Goal: Task Accomplishment & Management: Use online tool/utility

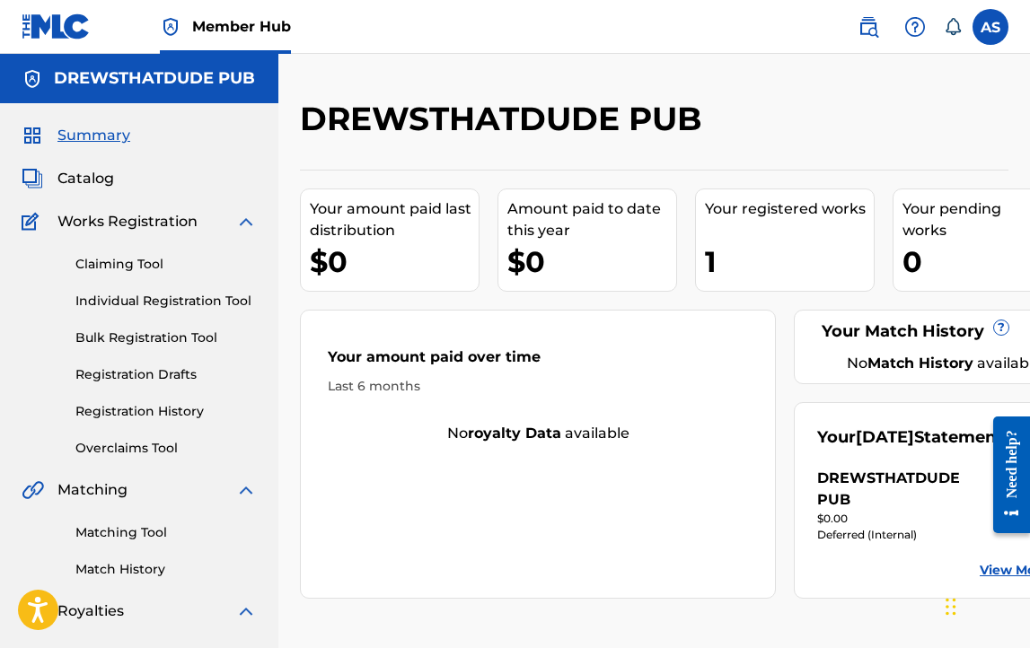
click at [137, 468] on div "Summary Catalog Works Registration Claiming Tool Individual Registration Tool B…" at bounding box center [139, 565] width 278 height 924
click at [136, 445] on link "Overclaims Tool" at bounding box center [165, 448] width 181 height 19
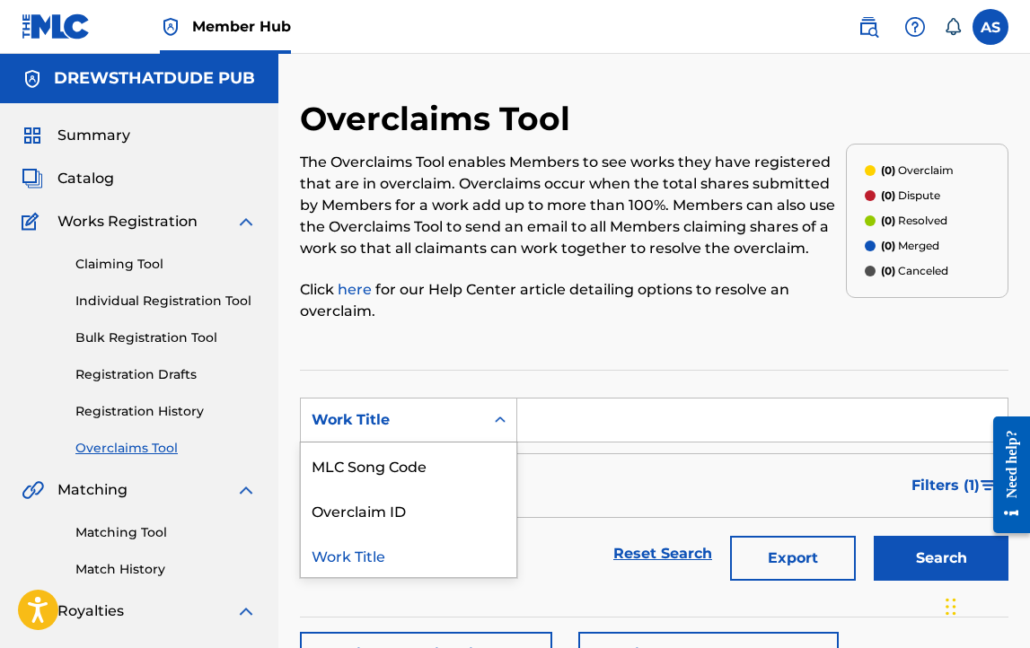
click at [437, 421] on div "Work Title" at bounding box center [393, 421] width 162 height 22
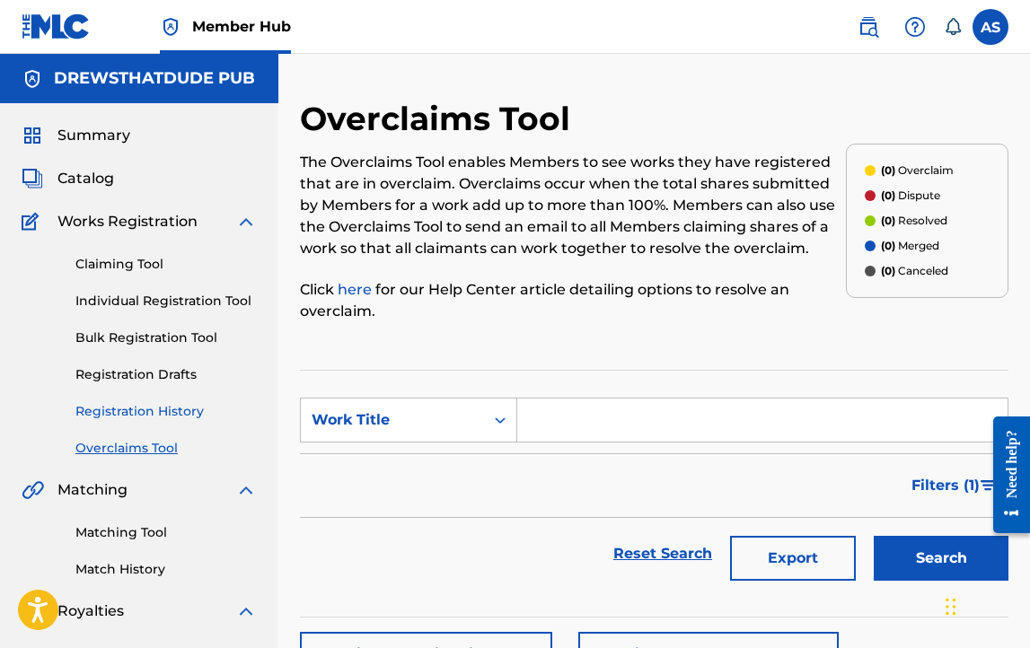
click at [206, 406] on link "Registration History" at bounding box center [165, 411] width 181 height 19
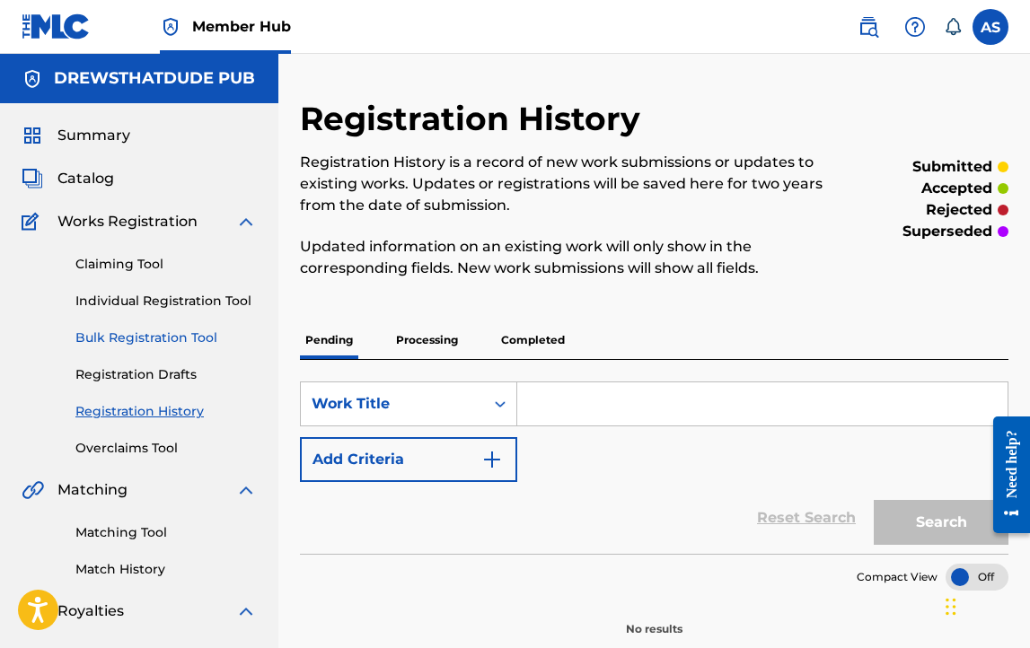
click at [137, 335] on link "Bulk Registration Tool" at bounding box center [165, 338] width 181 height 19
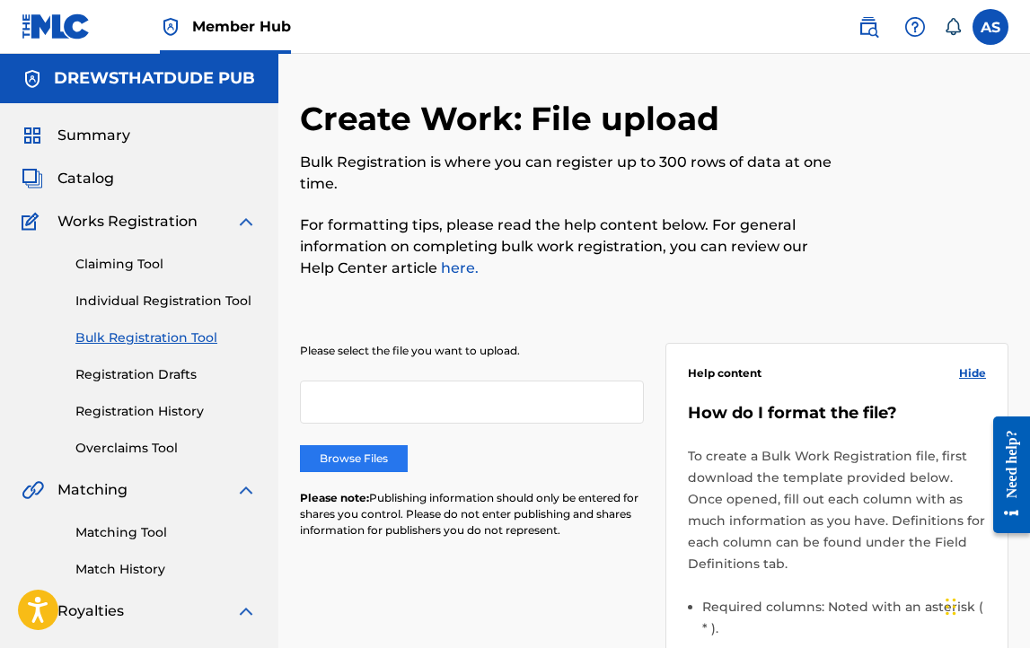
click at [330, 462] on label "Browse Files" at bounding box center [354, 459] width 108 height 27
click at [0, 0] on input "Browse Files" at bounding box center [0, 0] width 0 height 0
click at [400, 449] on label "Browse Files" at bounding box center [354, 459] width 108 height 27
click at [0, 0] on input "Browse Files" at bounding box center [0, 0] width 0 height 0
click at [384, 448] on label "Browse Files" at bounding box center [354, 459] width 108 height 27
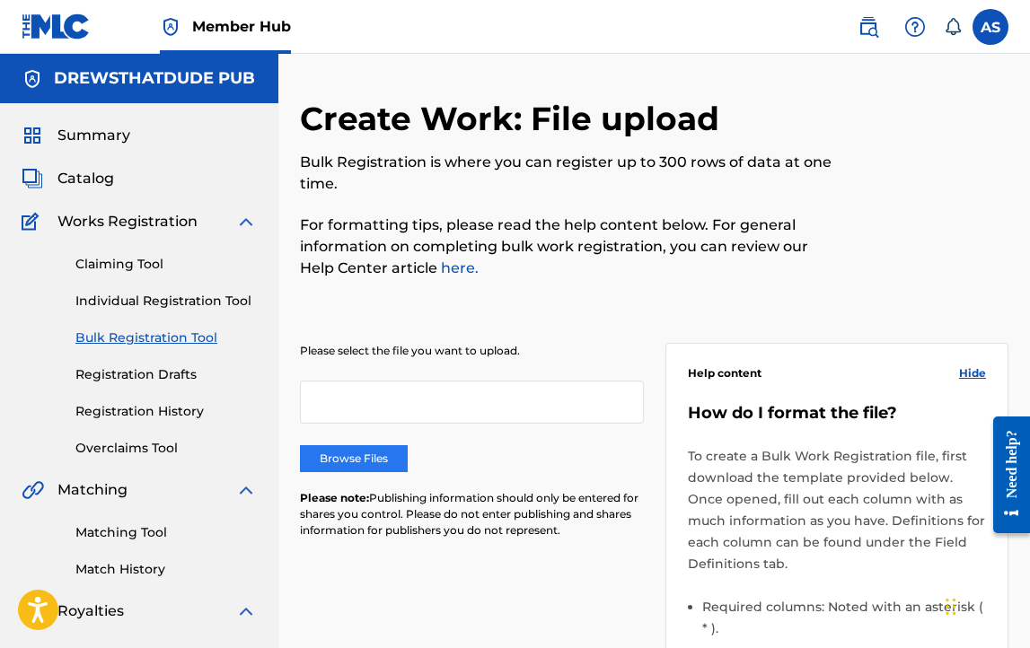
click at [0, 0] on input "Browse Files" at bounding box center [0, 0] width 0 height 0
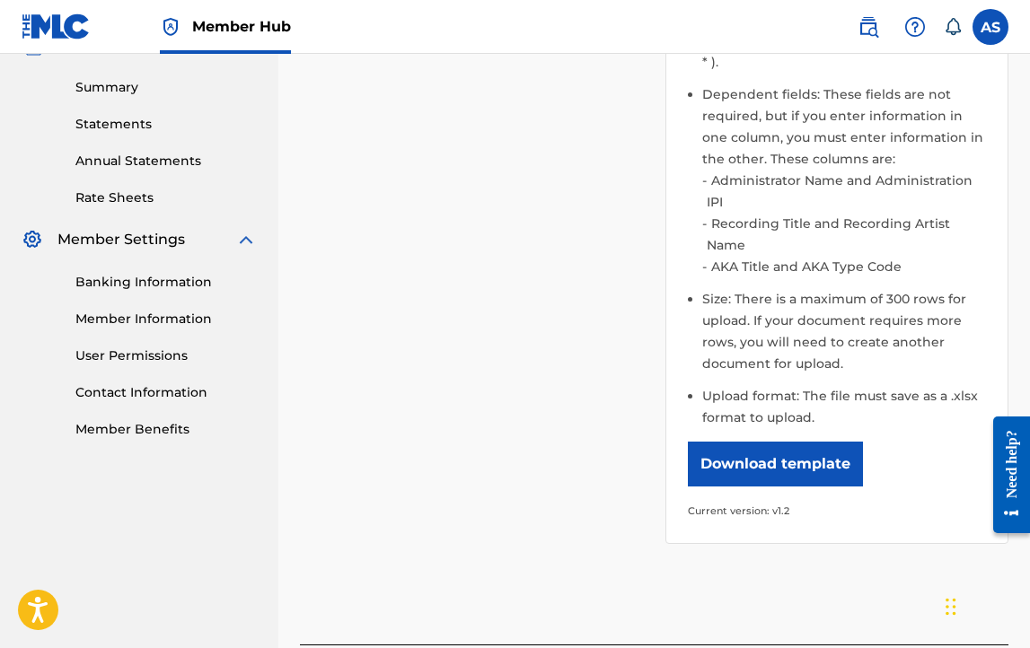
scroll to position [708, 0]
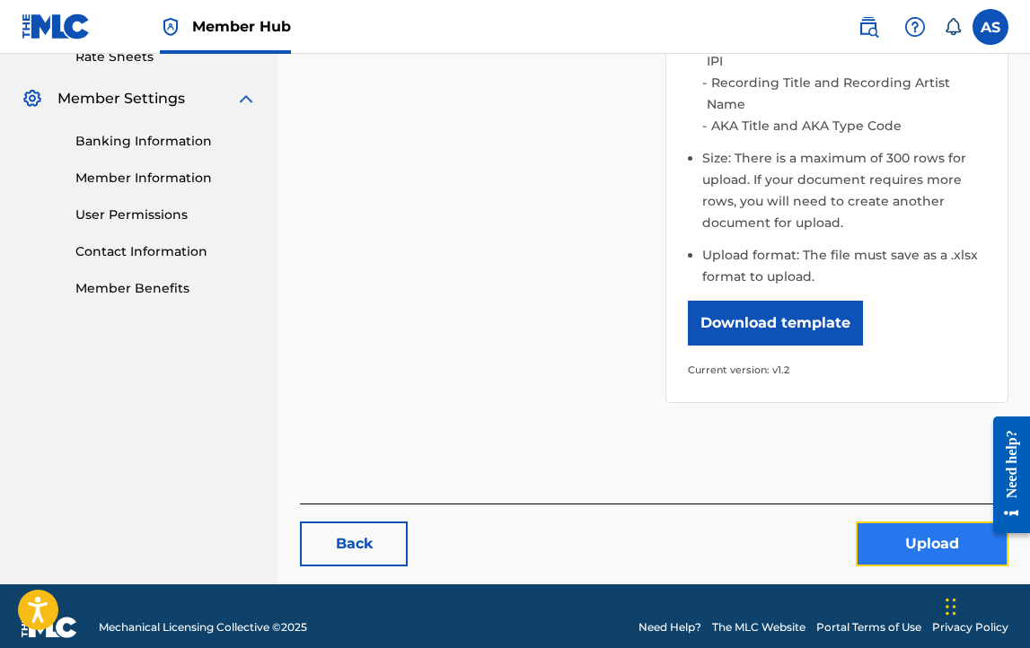
click at [882, 524] on button "Upload" at bounding box center [932, 544] width 153 height 45
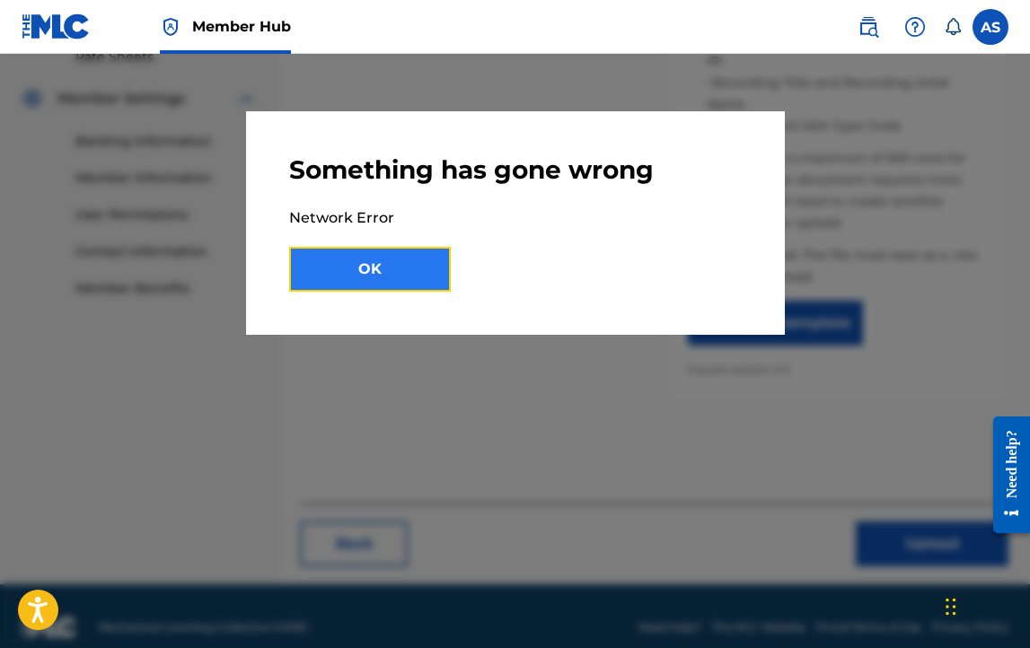
click at [392, 275] on button "OK" at bounding box center [370, 269] width 162 height 45
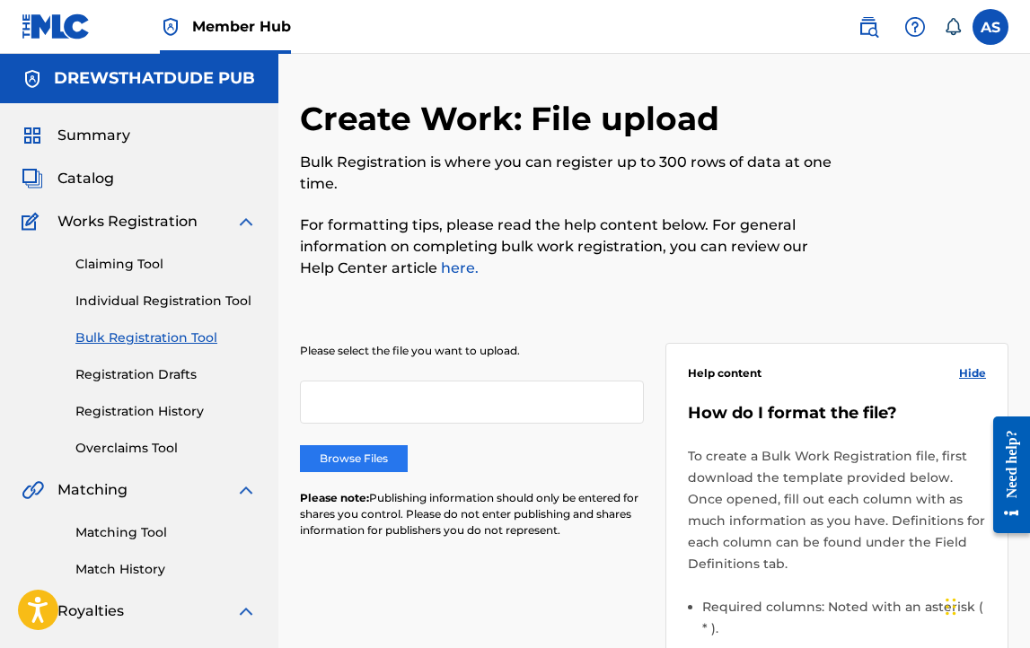
click at [344, 455] on label "Browse Files" at bounding box center [354, 459] width 108 height 27
click at [0, 0] on input "Browse Files" at bounding box center [0, 0] width 0 height 0
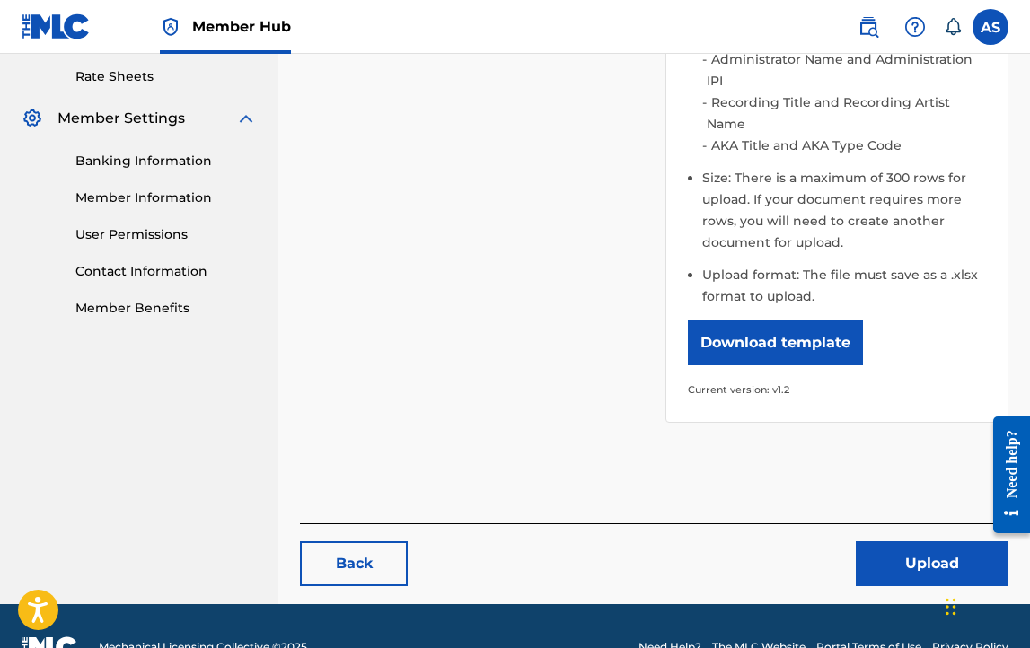
scroll to position [708, 0]
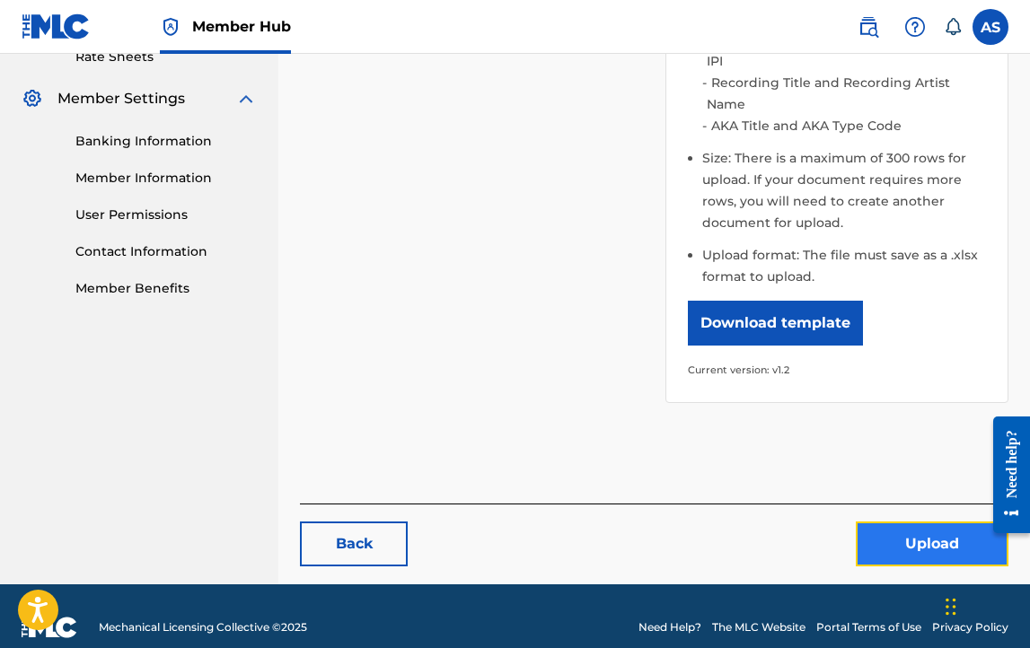
click at [932, 525] on button "Upload" at bounding box center [932, 544] width 153 height 45
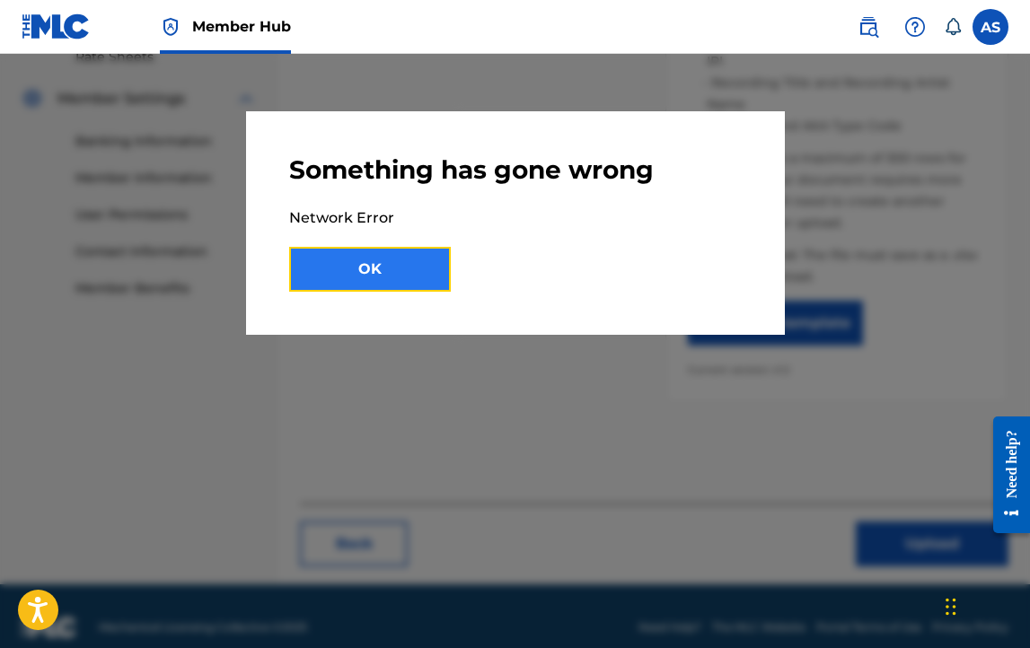
click at [386, 260] on button "OK" at bounding box center [370, 269] width 162 height 45
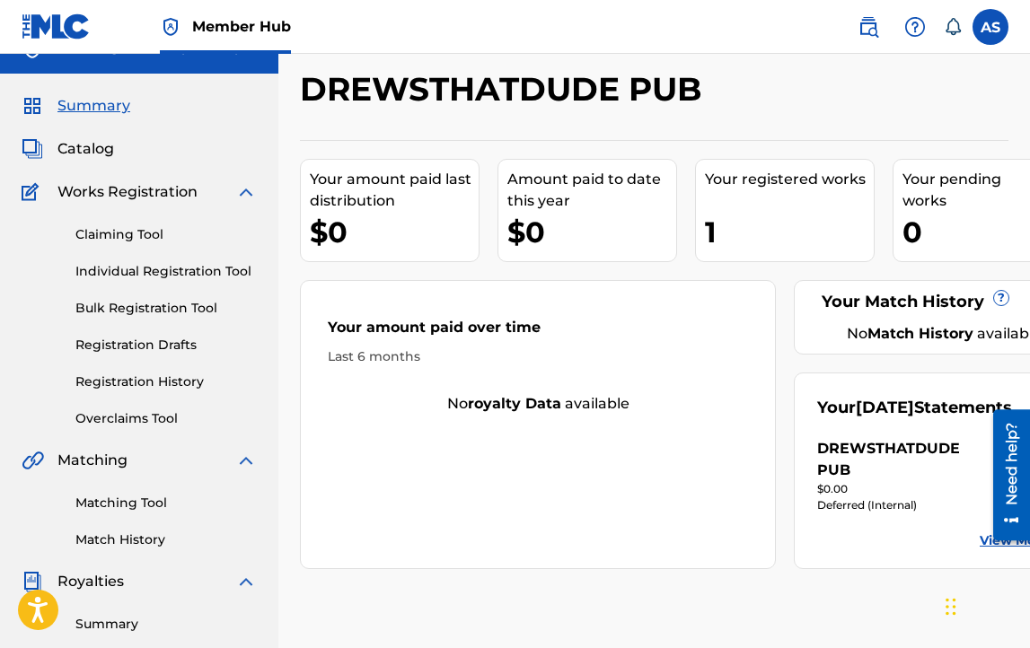
scroll to position [38, 0]
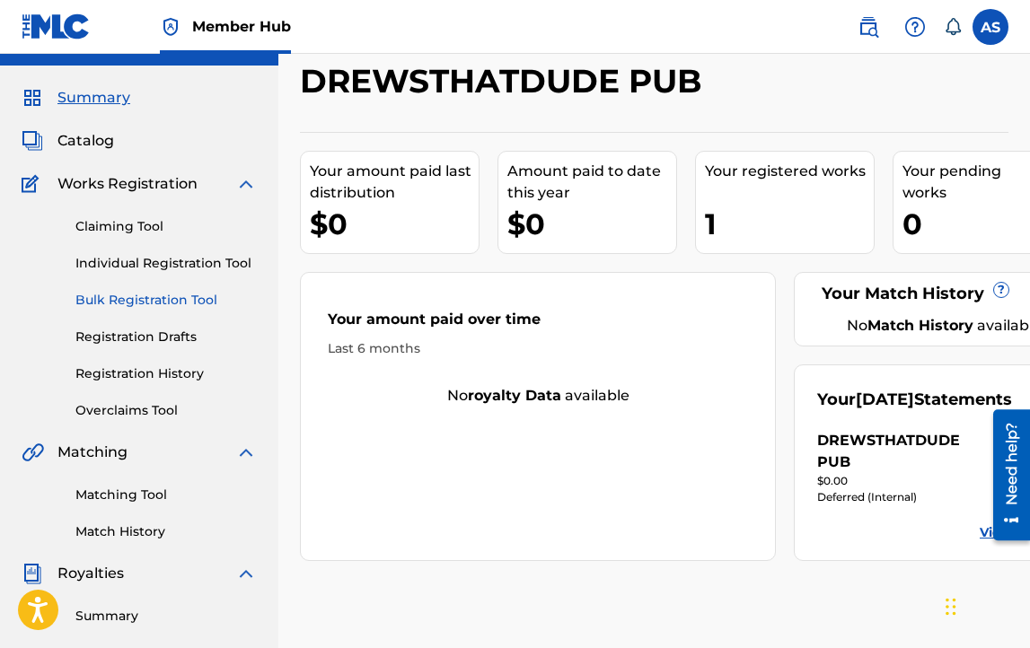
click at [127, 308] on link "Bulk Registration Tool" at bounding box center [165, 300] width 181 height 19
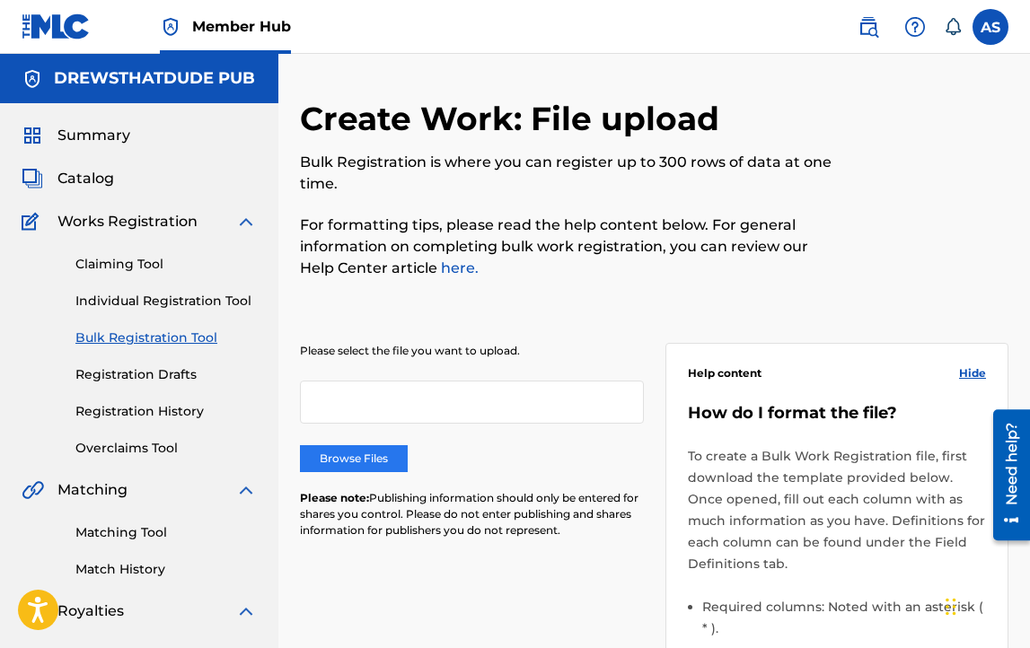
click at [360, 451] on label "Browse Files" at bounding box center [354, 459] width 108 height 27
click at [0, 0] on input "Browse Files" at bounding box center [0, 0] width 0 height 0
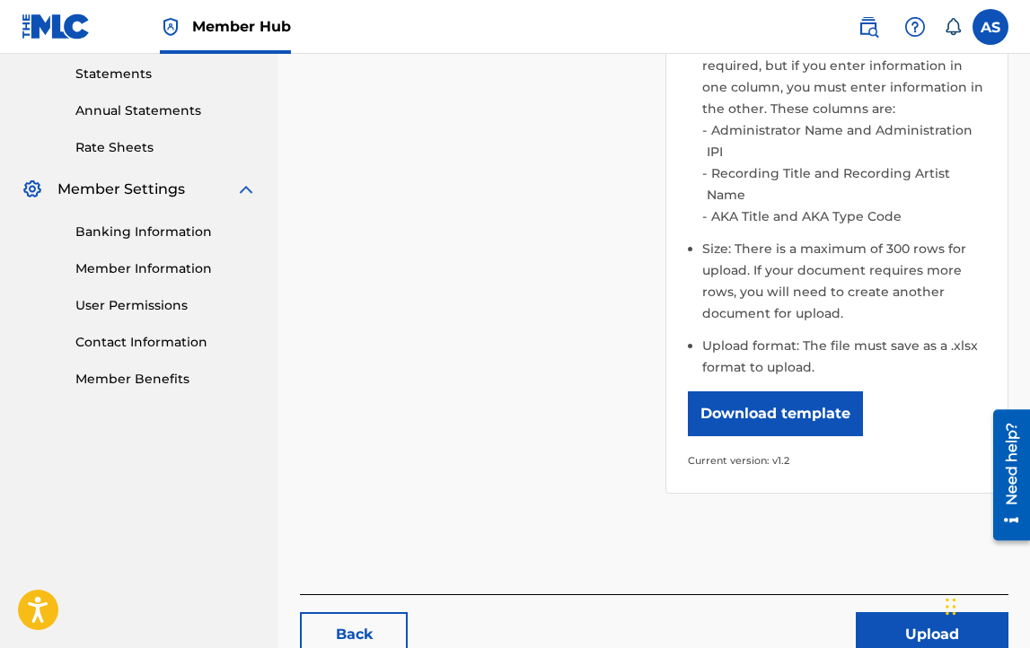
scroll to position [708, 0]
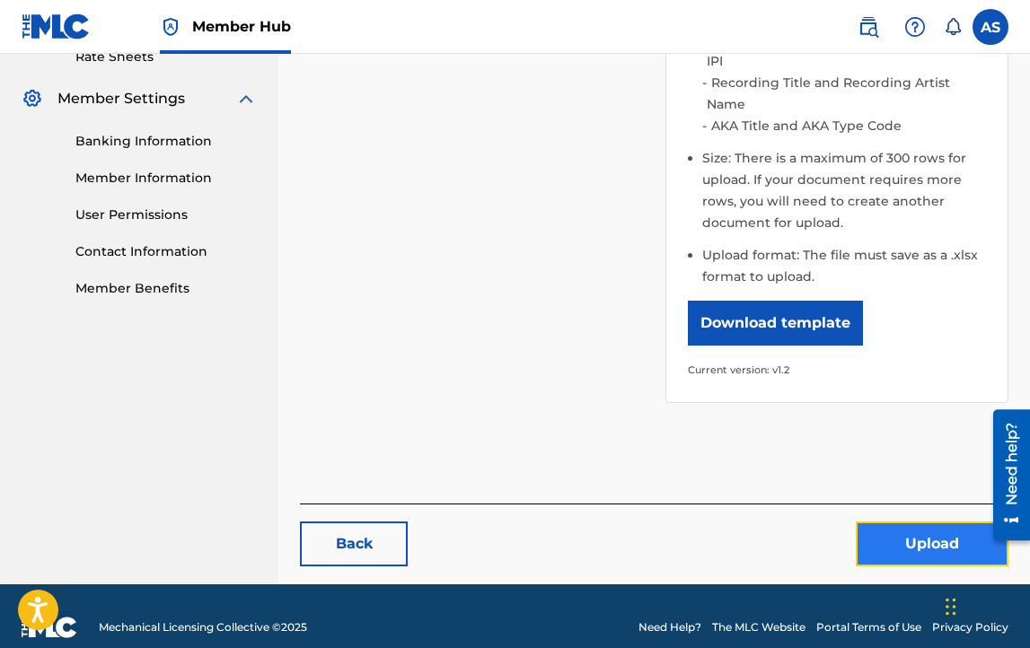
click at [910, 522] on button "Upload" at bounding box center [932, 544] width 153 height 45
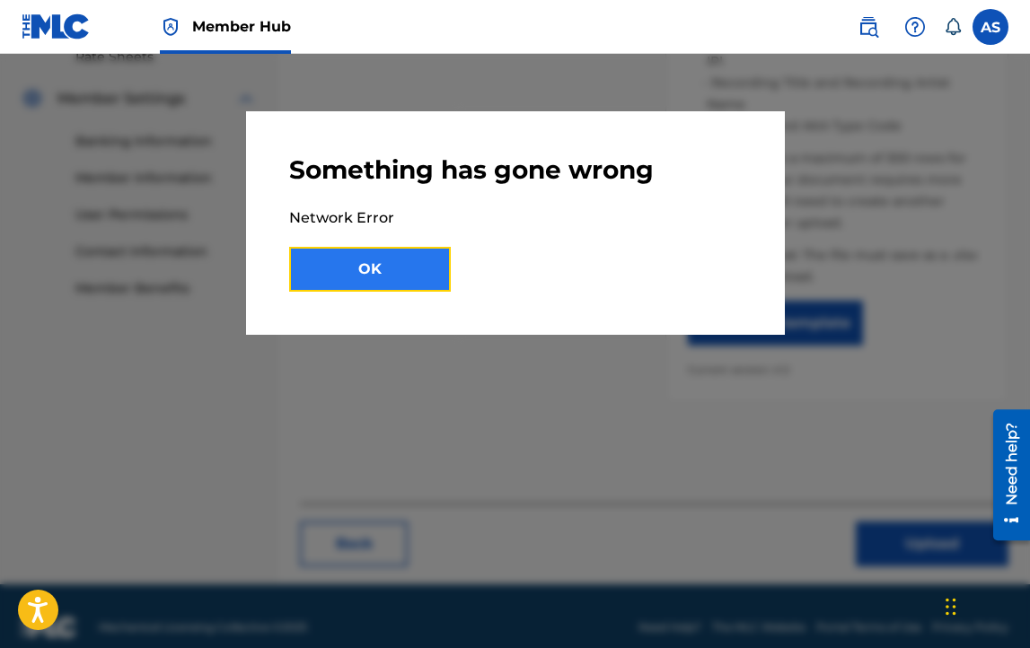
click at [411, 285] on button "OK" at bounding box center [370, 269] width 162 height 45
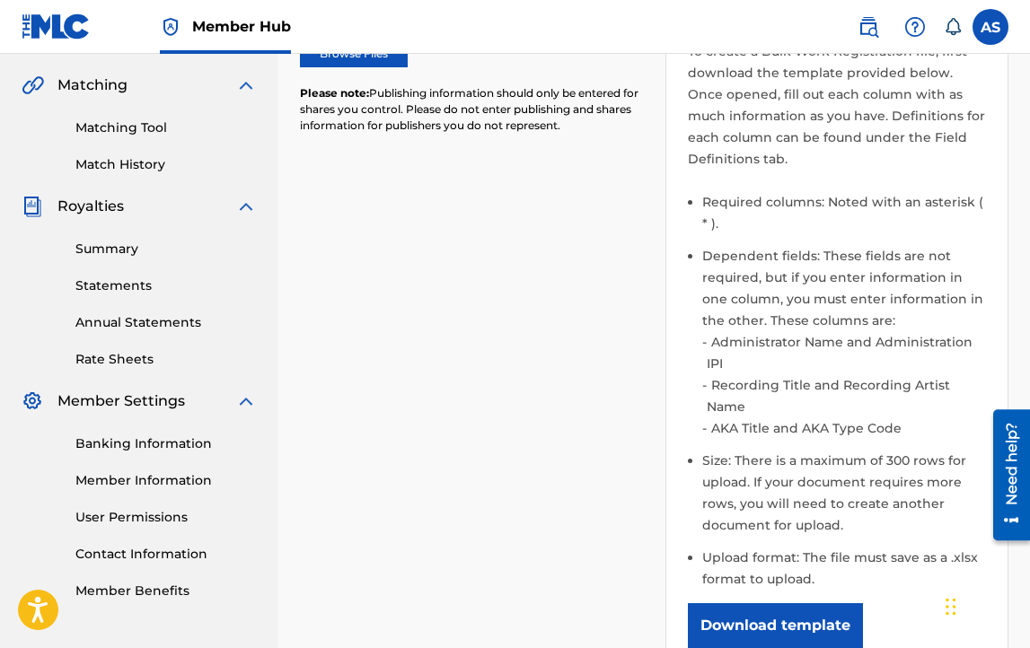
scroll to position [377, 0]
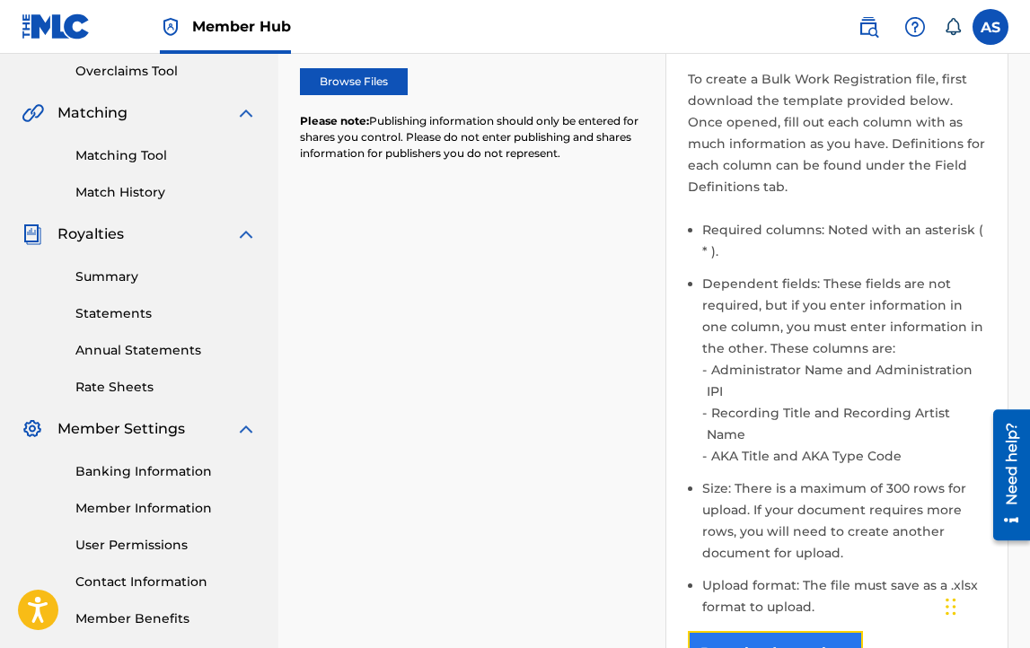
click at [750, 631] on button "Download template" at bounding box center [775, 653] width 175 height 45
click at [382, 86] on label "Browse Files" at bounding box center [354, 81] width 108 height 27
click at [0, 0] on input "Browse Files" at bounding box center [0, 0] width 0 height 0
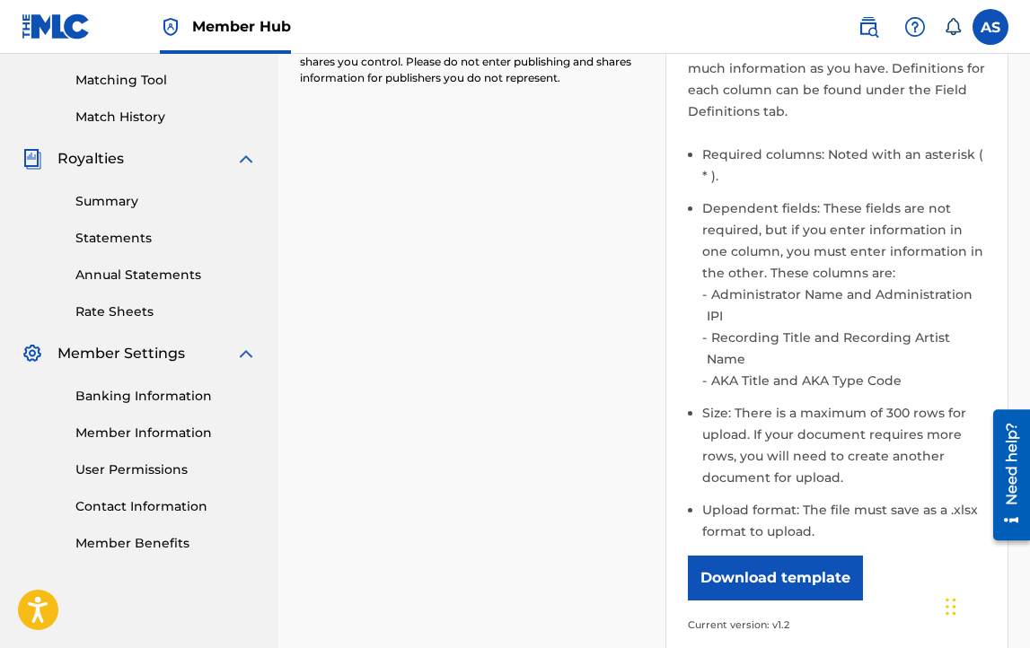
scroll to position [708, 0]
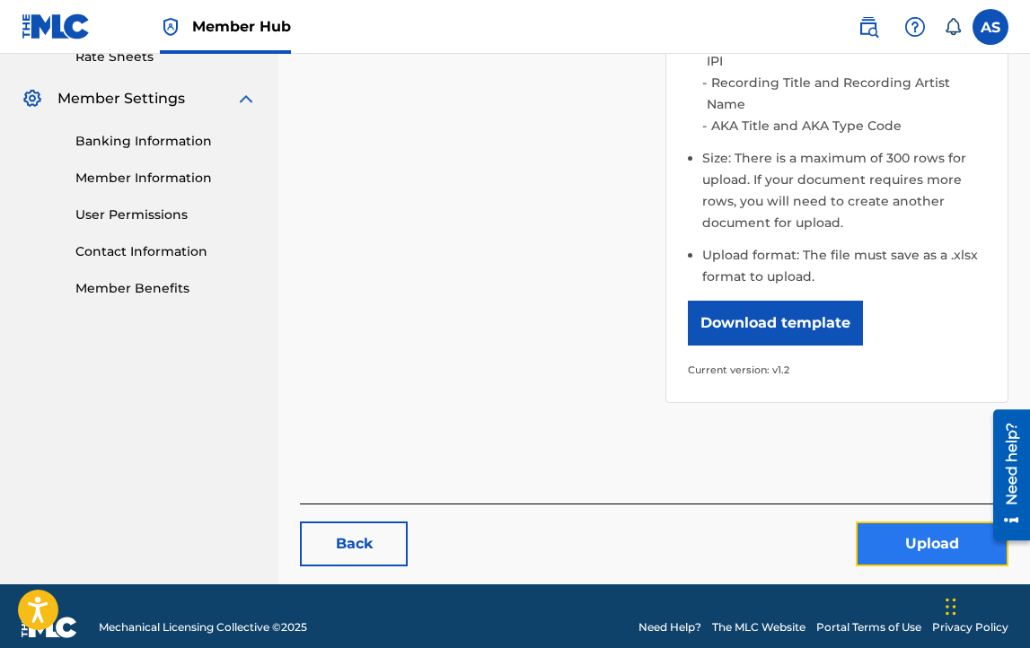
click at [916, 528] on button "Upload" at bounding box center [932, 544] width 153 height 45
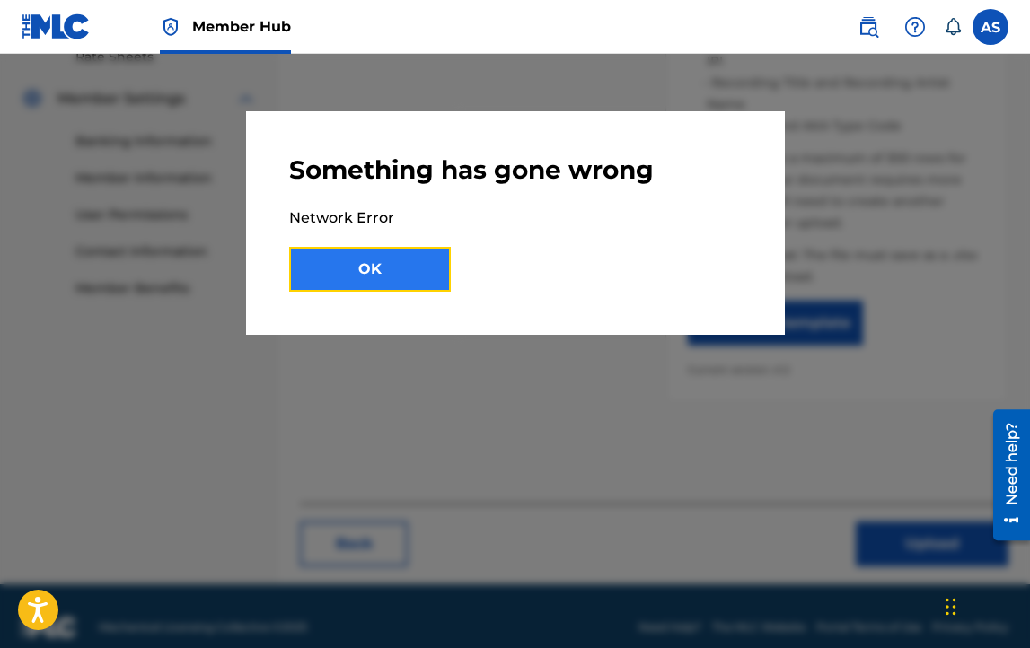
click at [431, 267] on button "OK" at bounding box center [370, 269] width 162 height 45
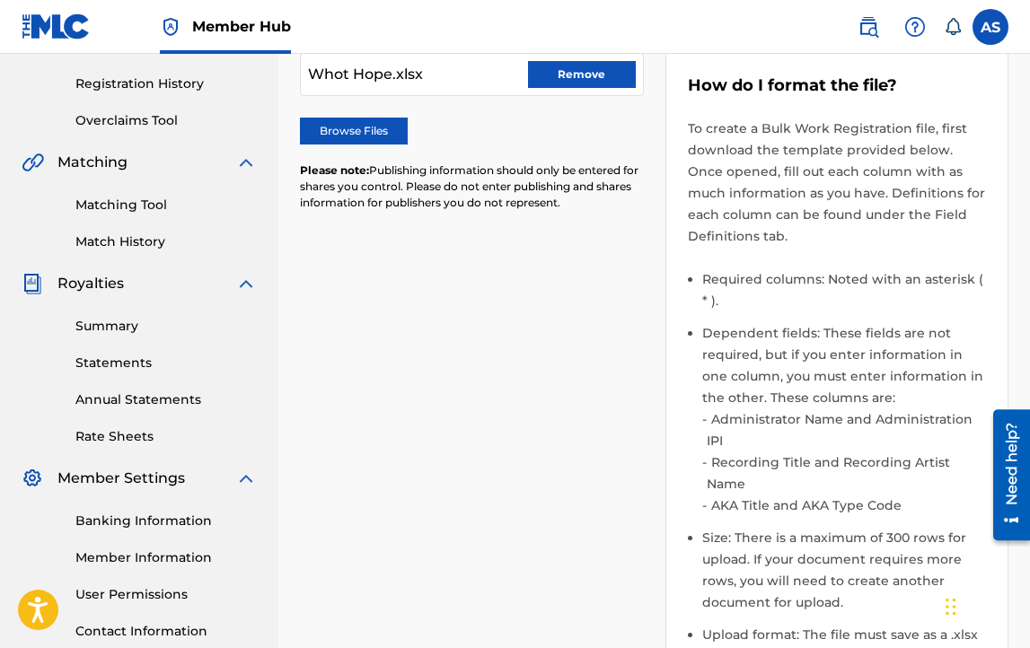
scroll to position [0, 0]
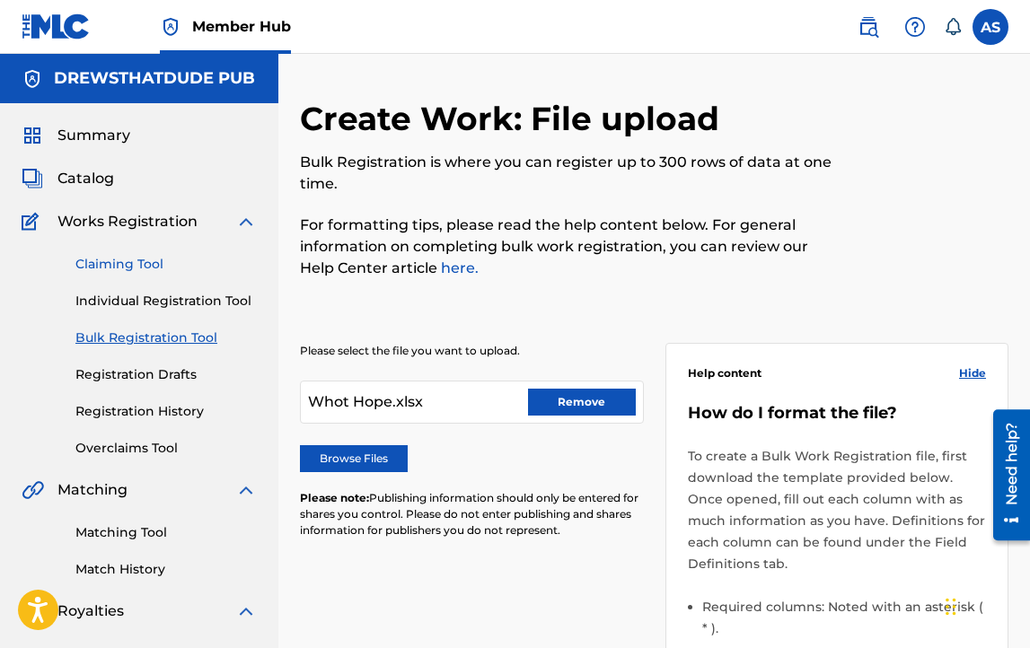
drag, startPoint x: 172, startPoint y: 249, endPoint x: 171, endPoint y: 266, distance: 17.2
click at [172, 249] on div "Claiming Tool Individual Registration Tool Bulk Registration Tool Registration …" at bounding box center [139, 345] width 235 height 225
click at [138, 269] on link "Claiming Tool" at bounding box center [165, 264] width 181 height 19
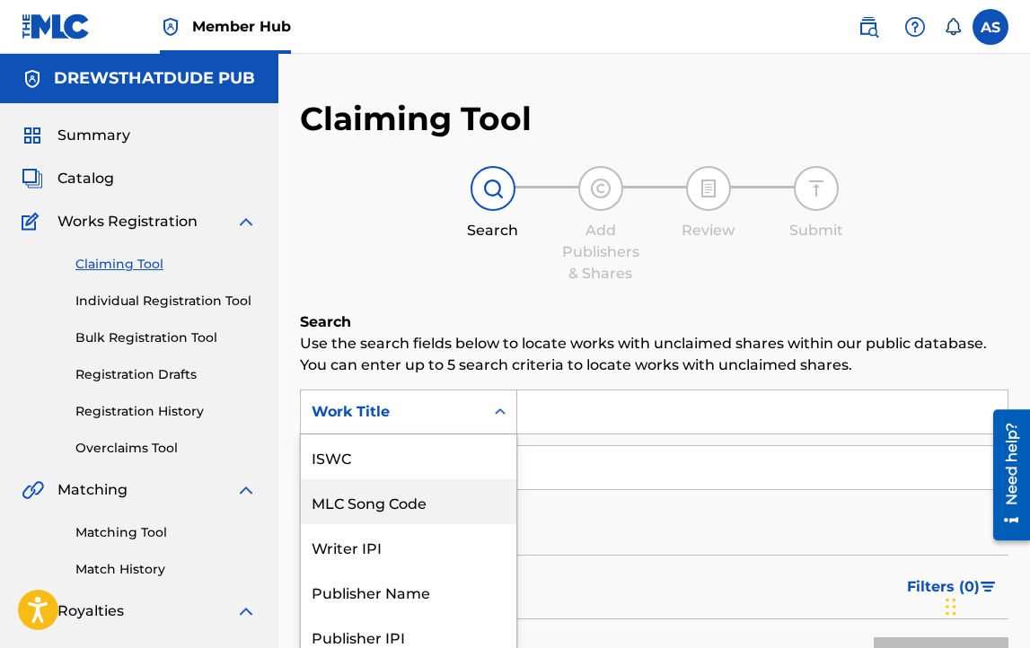
scroll to position [55, 0]
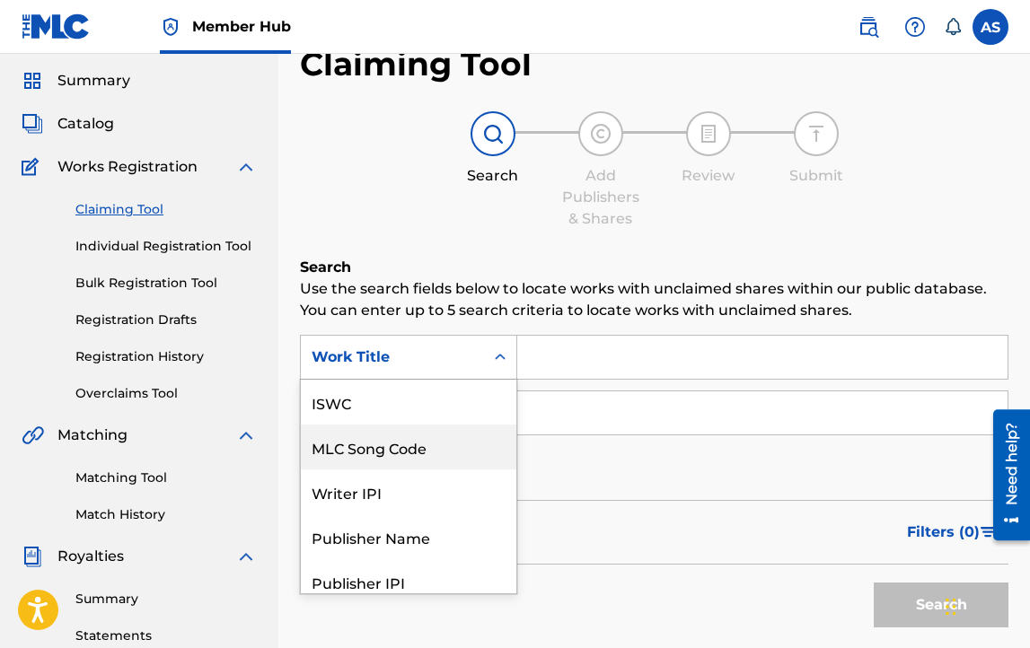
click at [431, 380] on div "MLC Song Code, 2 of 7. 7 results available. Use Up and Down to choose options, …" at bounding box center [408, 357] width 217 height 45
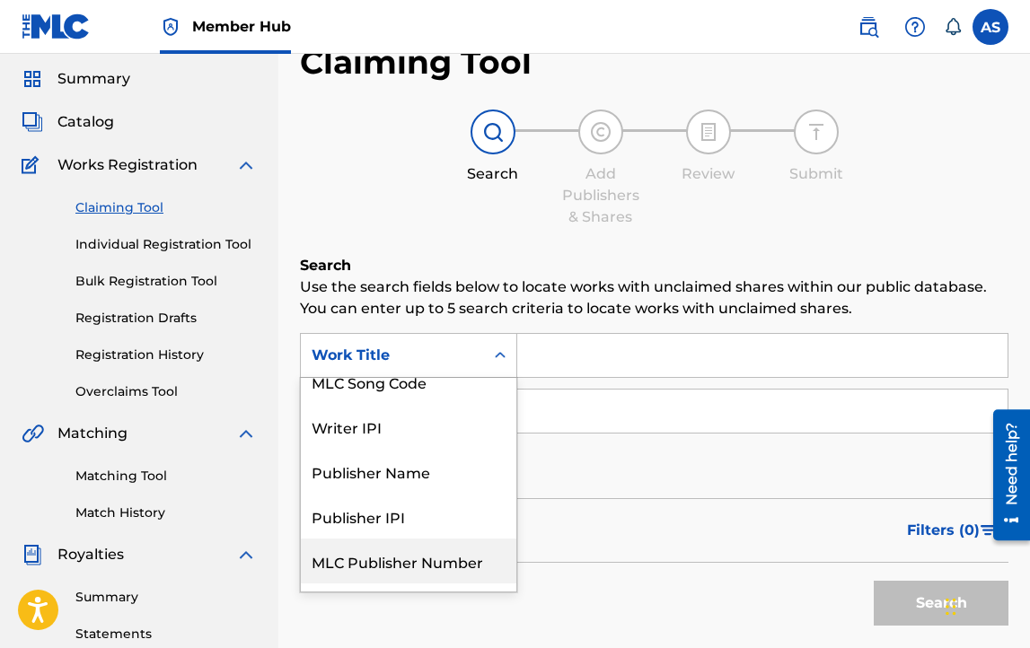
scroll to position [21, 0]
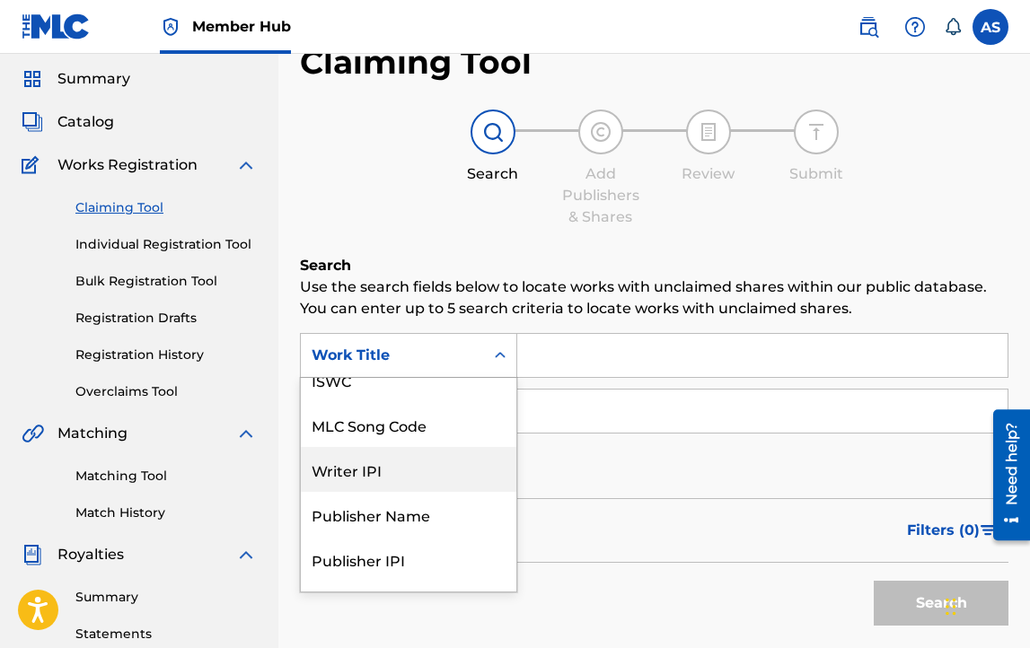
click at [394, 467] on div "Writer IPI" at bounding box center [409, 469] width 216 height 45
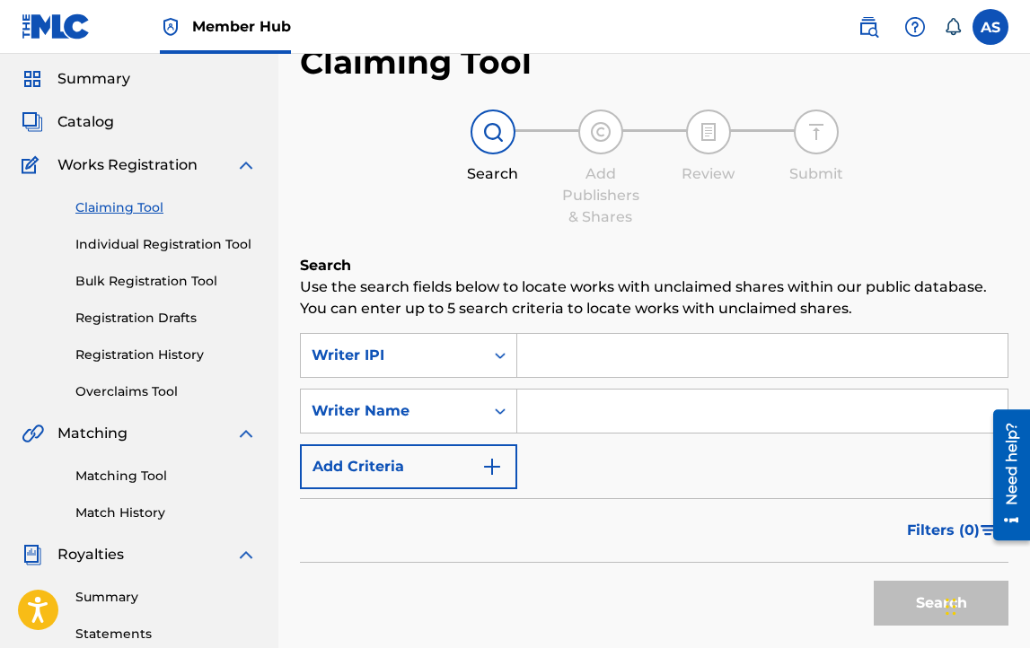
click at [579, 356] on input "Search Form" at bounding box center [762, 355] width 490 height 43
paste input "835460435"
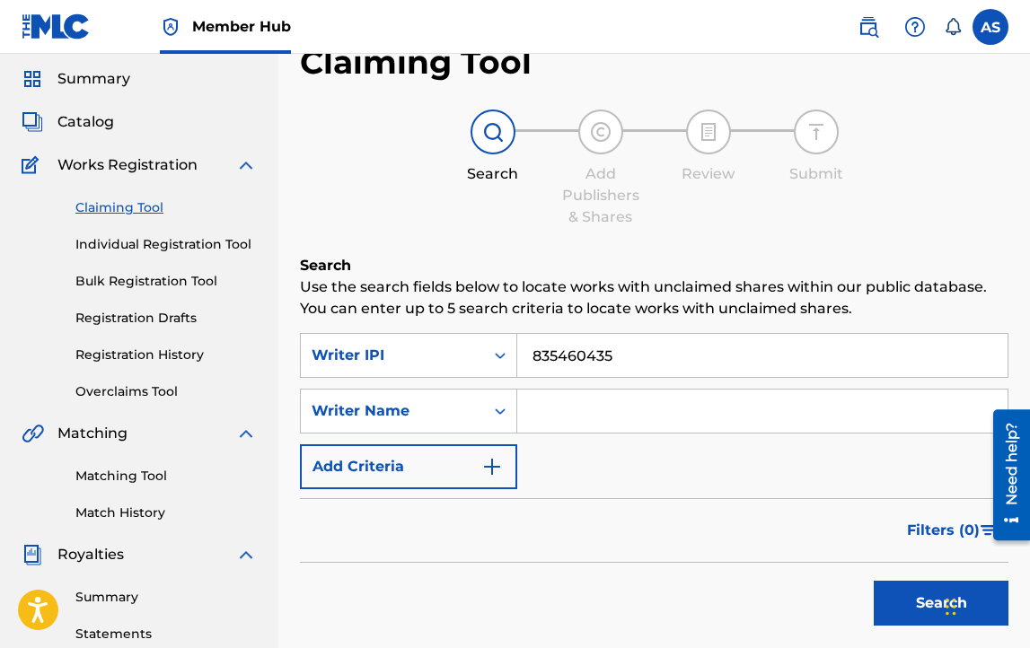
type input "835460435"
click at [874, 581] on button "Search" at bounding box center [941, 603] width 135 height 45
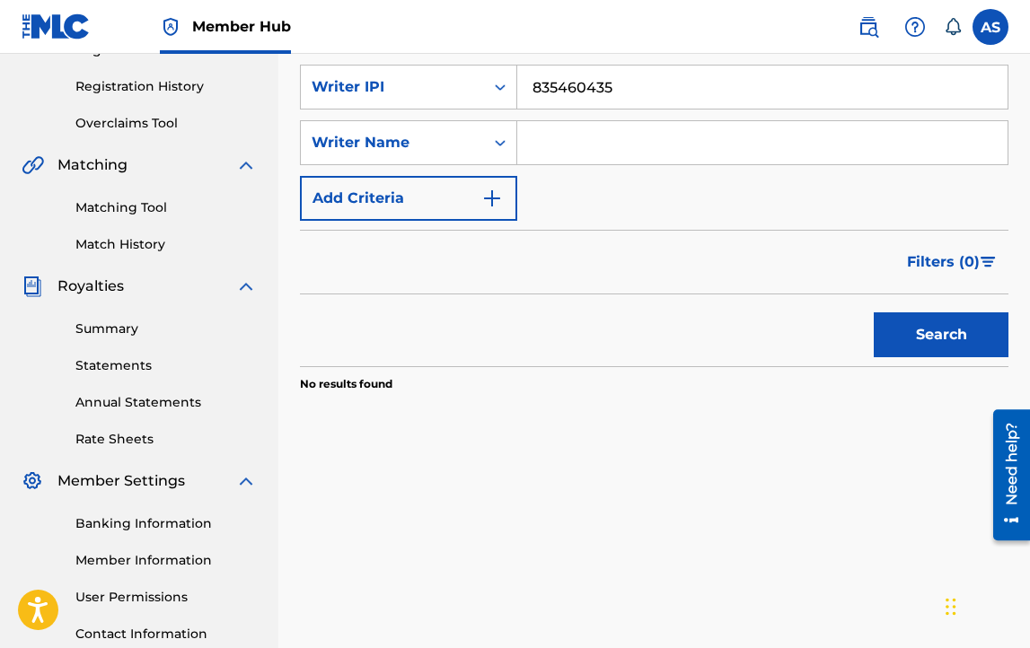
scroll to position [325, 0]
click at [915, 323] on button "Search" at bounding box center [941, 335] width 135 height 45
click at [558, 152] on input "Search Form" at bounding box center [762, 142] width 490 height 43
type input "andrew lloyd stevenson"
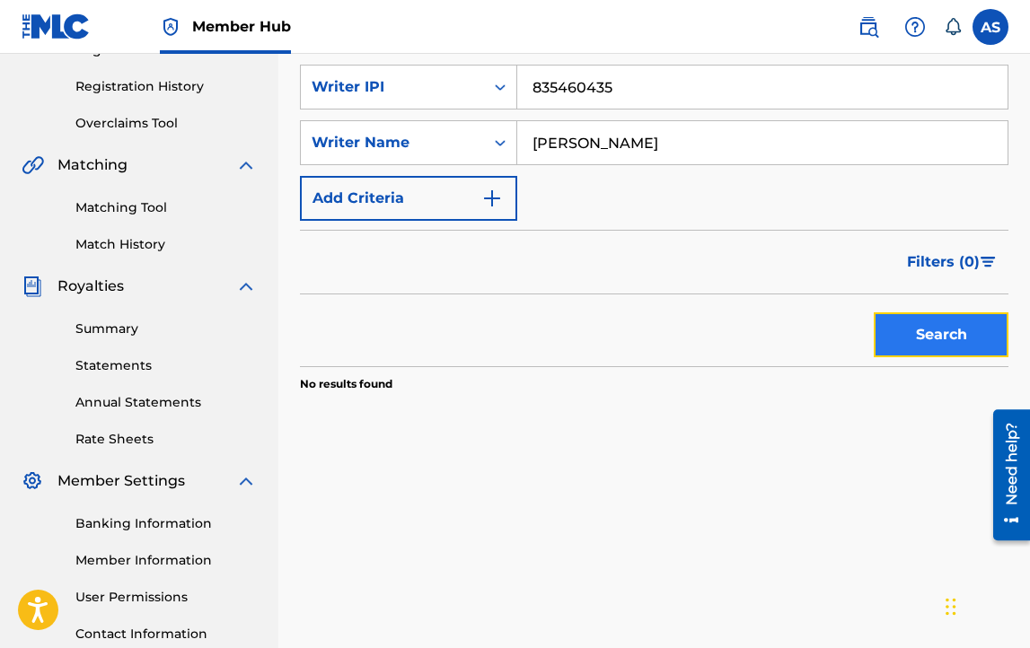
drag, startPoint x: 898, startPoint y: 339, endPoint x: 882, endPoint y: 338, distance: 16.2
click at [882, 338] on button "Search" at bounding box center [941, 335] width 135 height 45
drag, startPoint x: 649, startPoint y: 104, endPoint x: 551, endPoint y: 84, distance: 99.9
click at [551, 86] on input "835460435" at bounding box center [762, 87] width 490 height 43
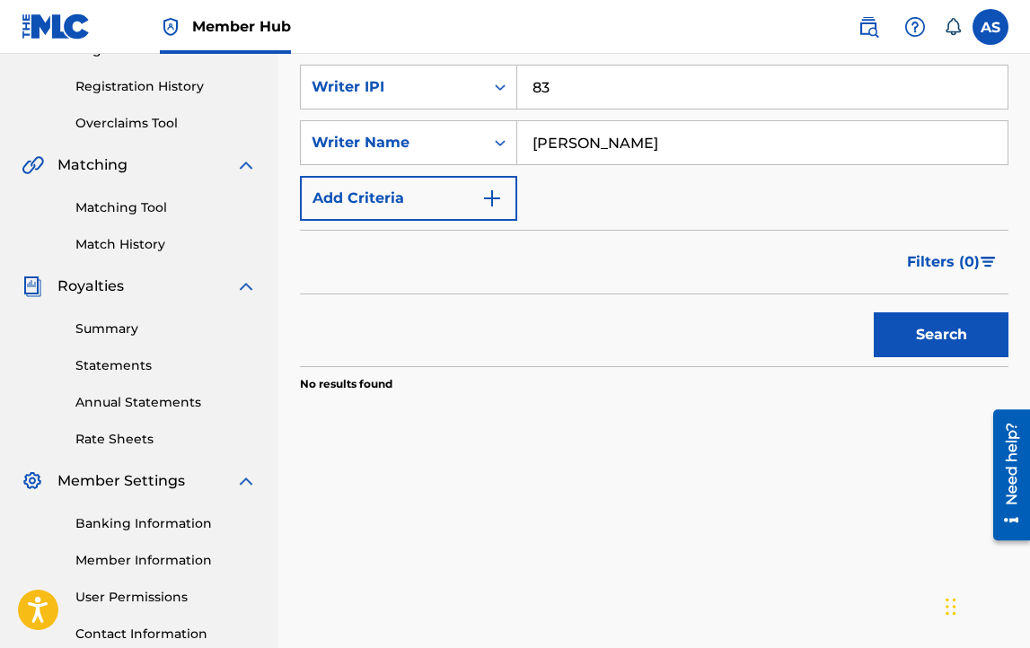
type input "8"
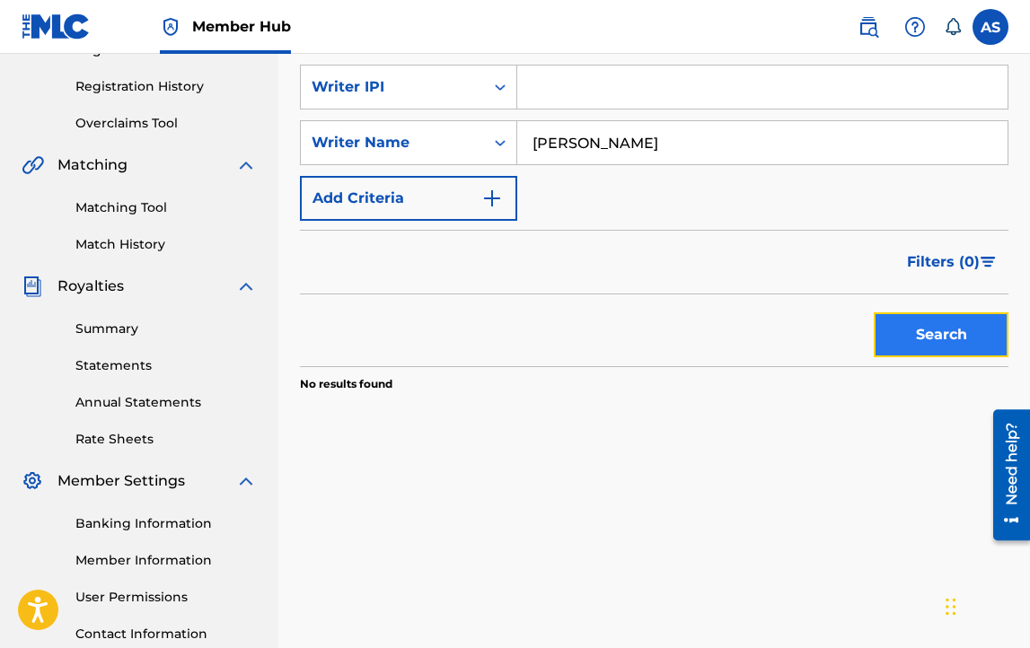
click at [966, 331] on button "Search" at bounding box center [941, 335] width 135 height 45
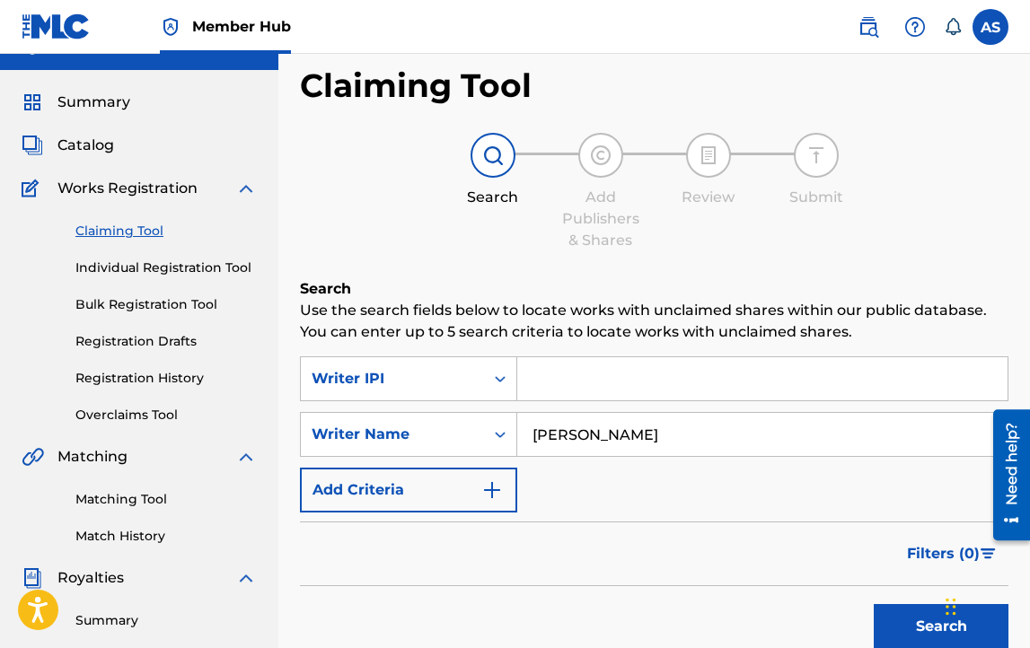
scroll to position [0, 0]
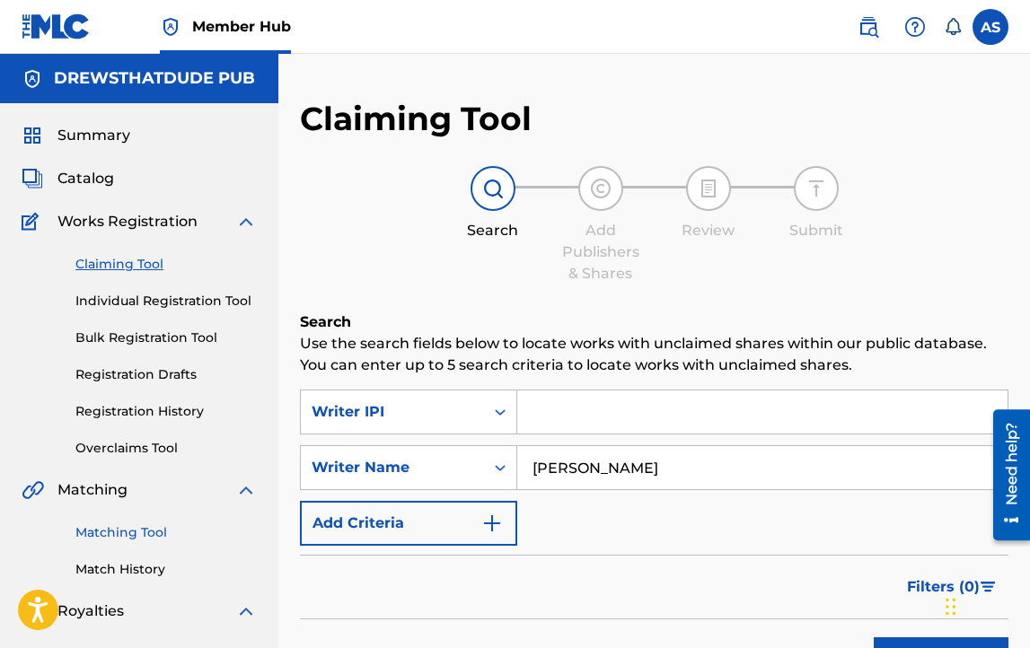
click at [144, 529] on link "Matching Tool" at bounding box center [165, 533] width 181 height 19
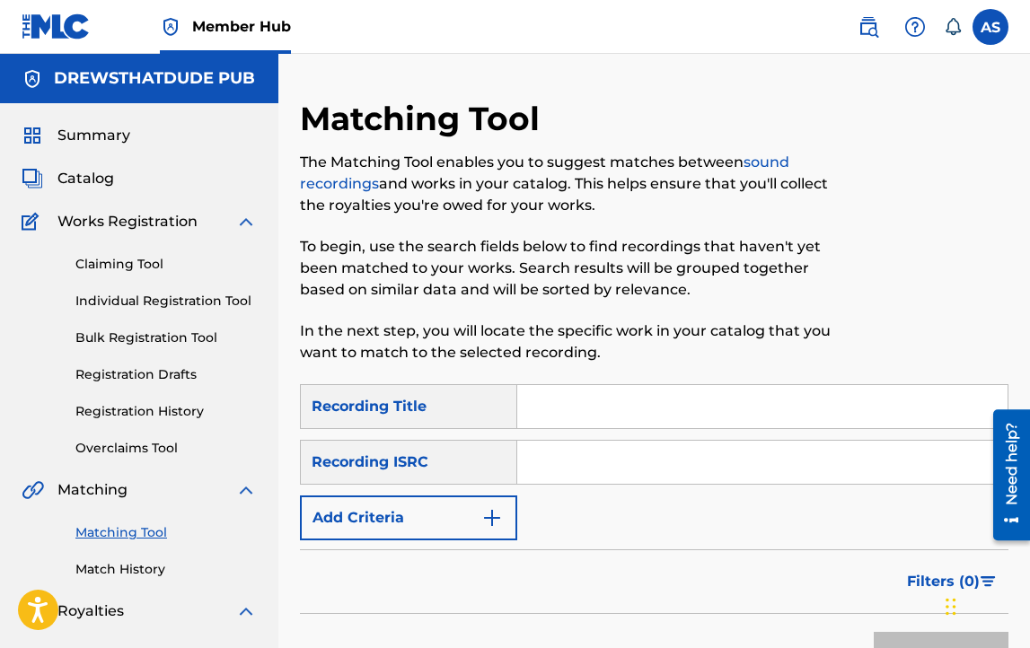
click at [470, 413] on div "Recording Title" at bounding box center [408, 406] width 217 height 45
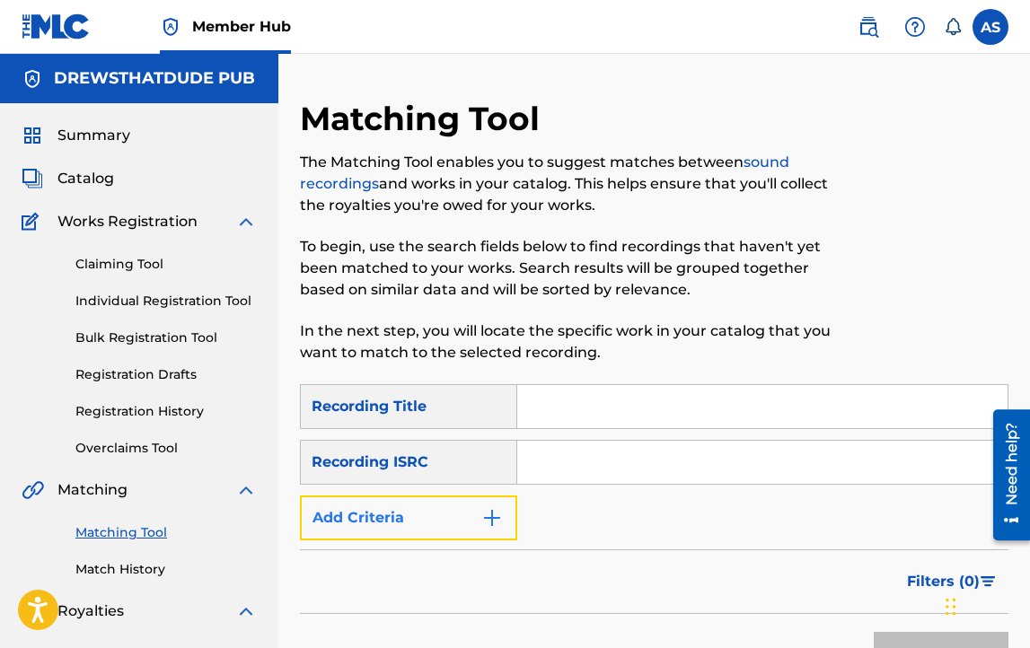
click at [455, 522] on button "Add Criteria" at bounding box center [408, 518] width 217 height 45
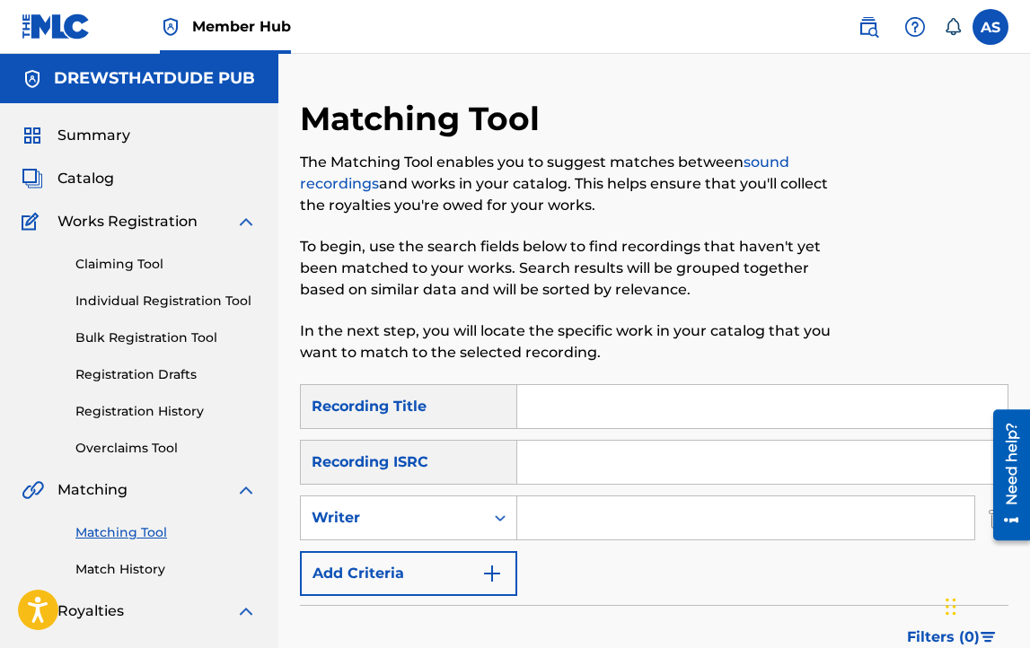
click at [592, 497] on input "Search Form" at bounding box center [745, 518] width 457 height 43
type input "Andrew lloyd stevenson"
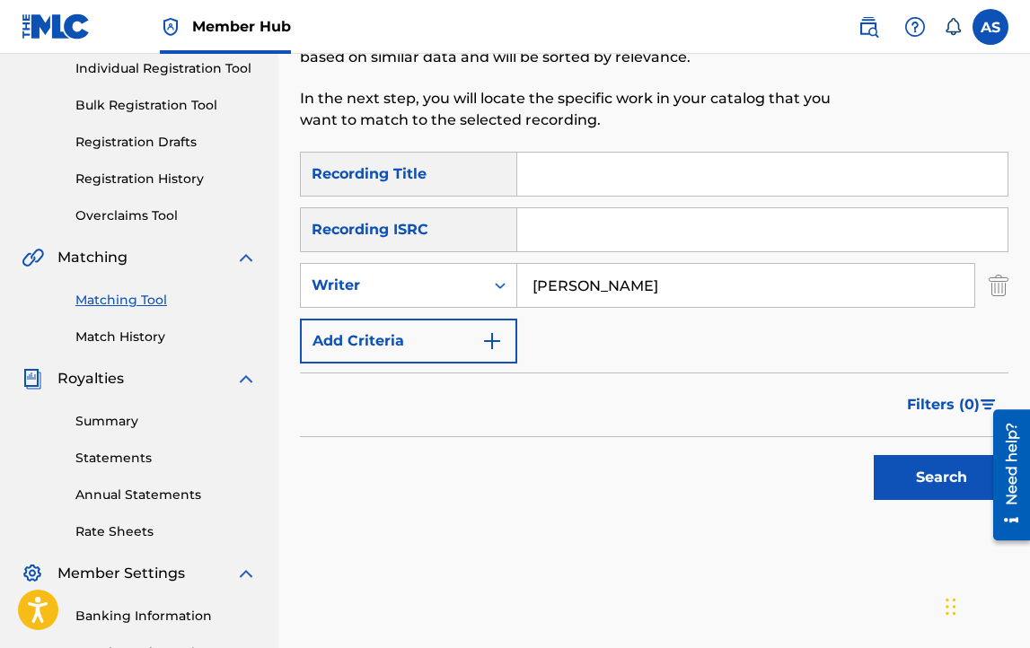
scroll to position [278, 0]
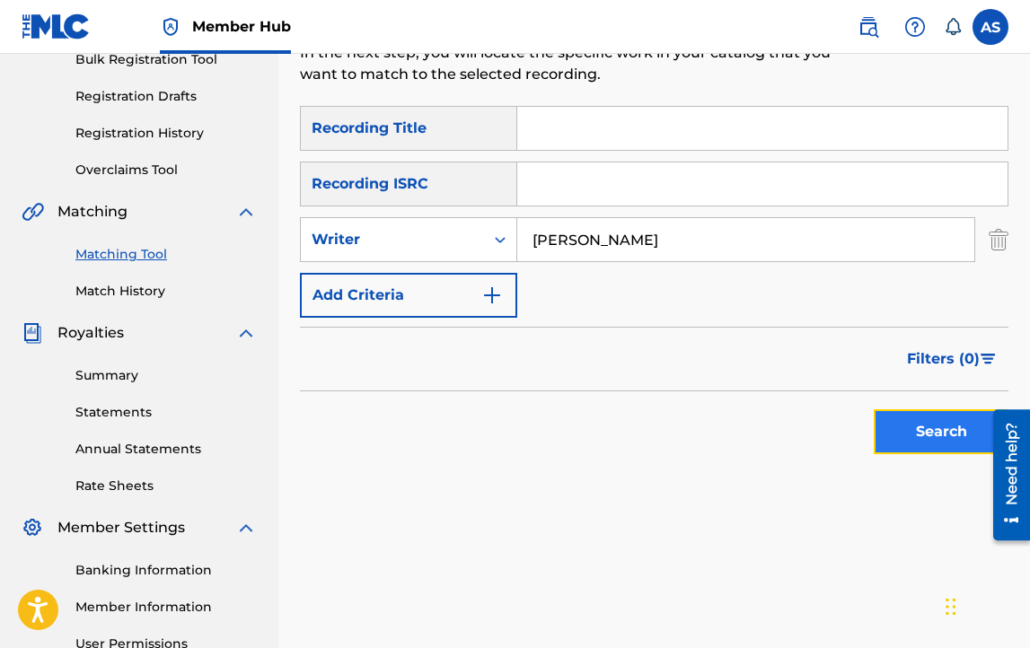
click at [905, 439] on button "Search" at bounding box center [941, 432] width 135 height 45
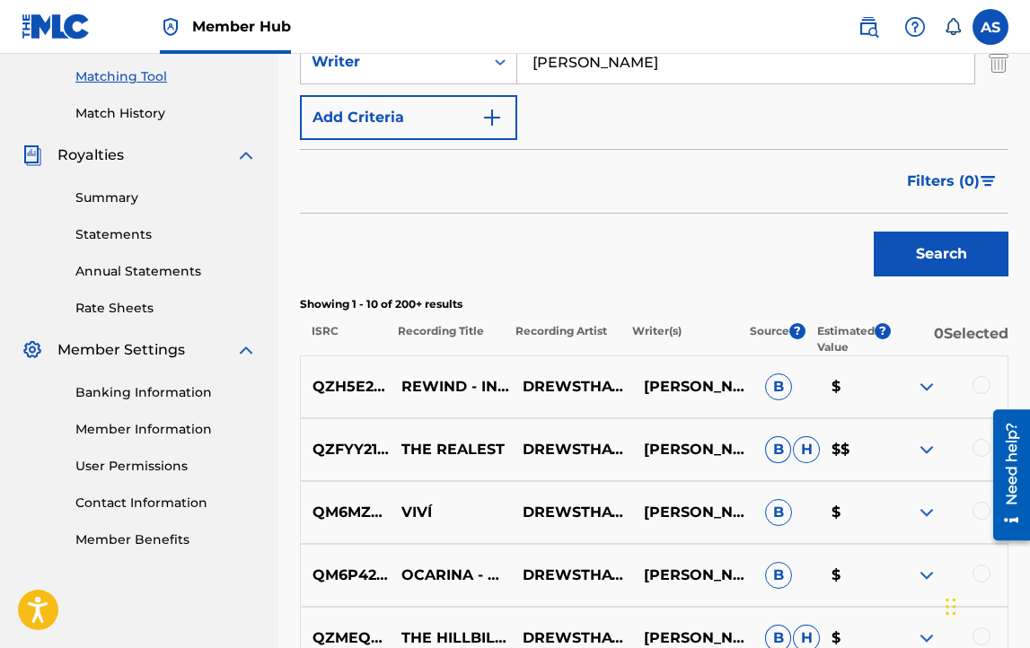
scroll to position [422, 0]
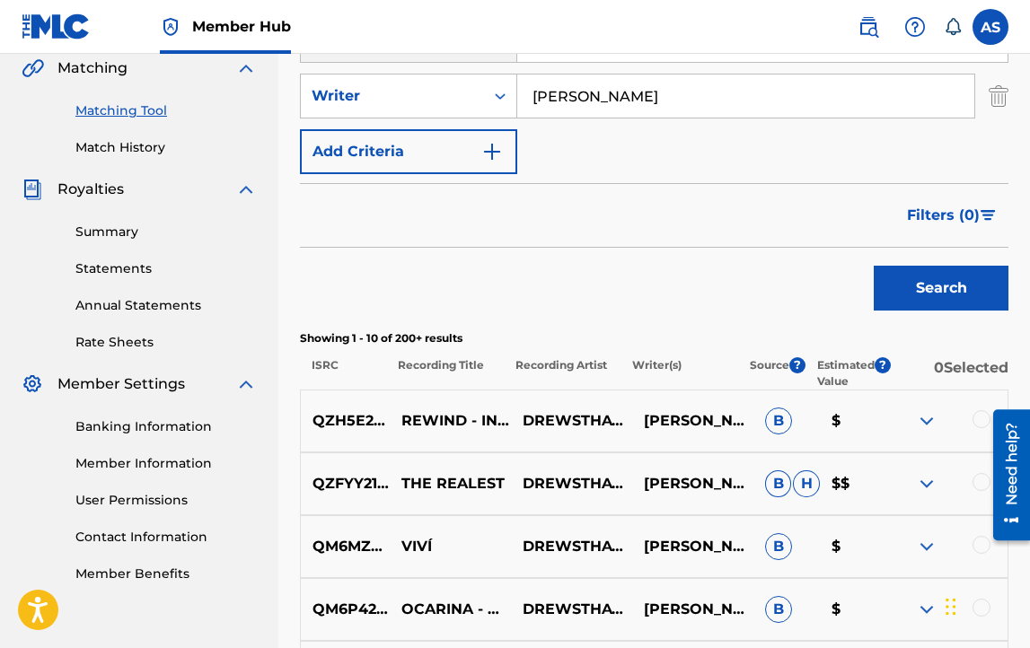
click at [965, 452] on div "QZH5E2055952 REWIND - INSTRUMENTAL DREWSTHATDUDE ANDREW LLOYD STEVENSON B $" at bounding box center [654, 421] width 709 height 63
click at [968, 449] on div "QZH5E2055952 REWIND - INSTRUMENTAL DREWSTHATDUDE ANDREW LLOYD STEVENSON B $" at bounding box center [654, 421] width 709 height 63
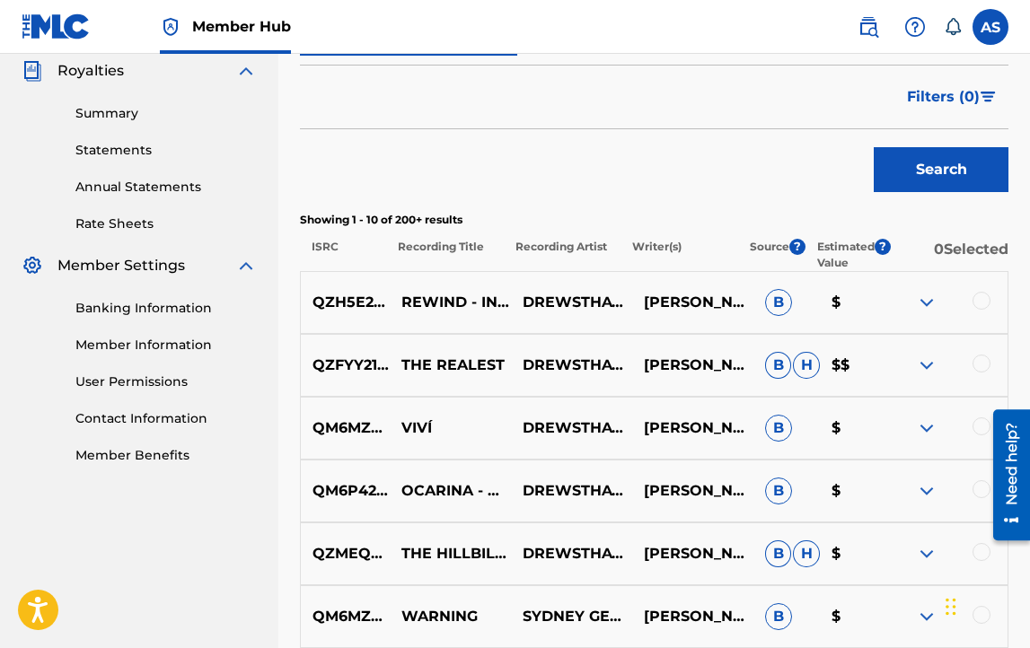
scroll to position [548, 0]
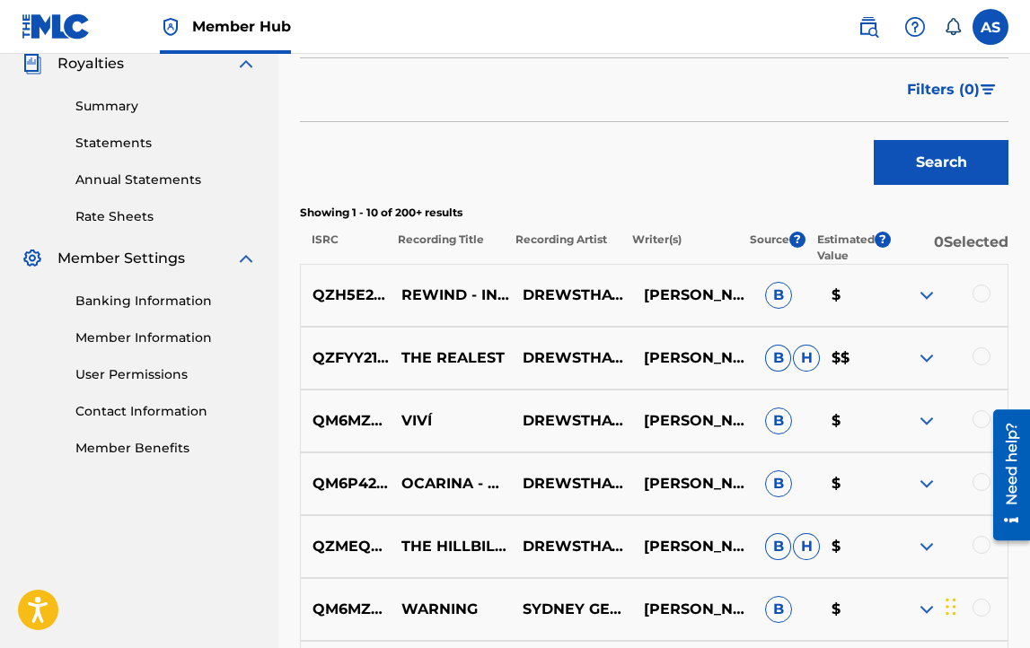
click at [984, 289] on div at bounding box center [982, 294] width 18 height 18
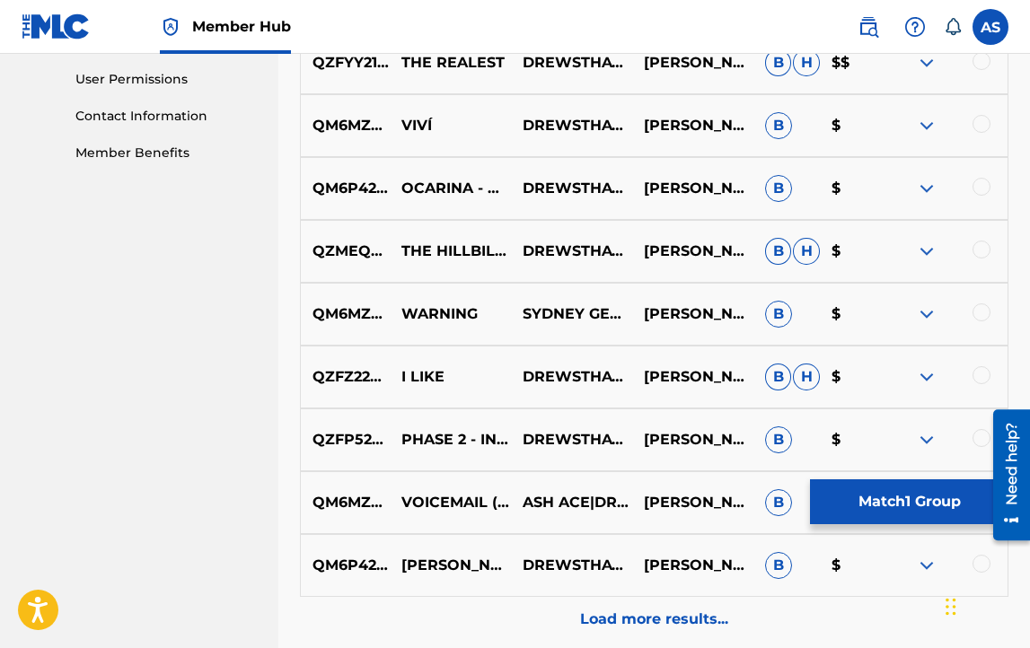
scroll to position [801, 0]
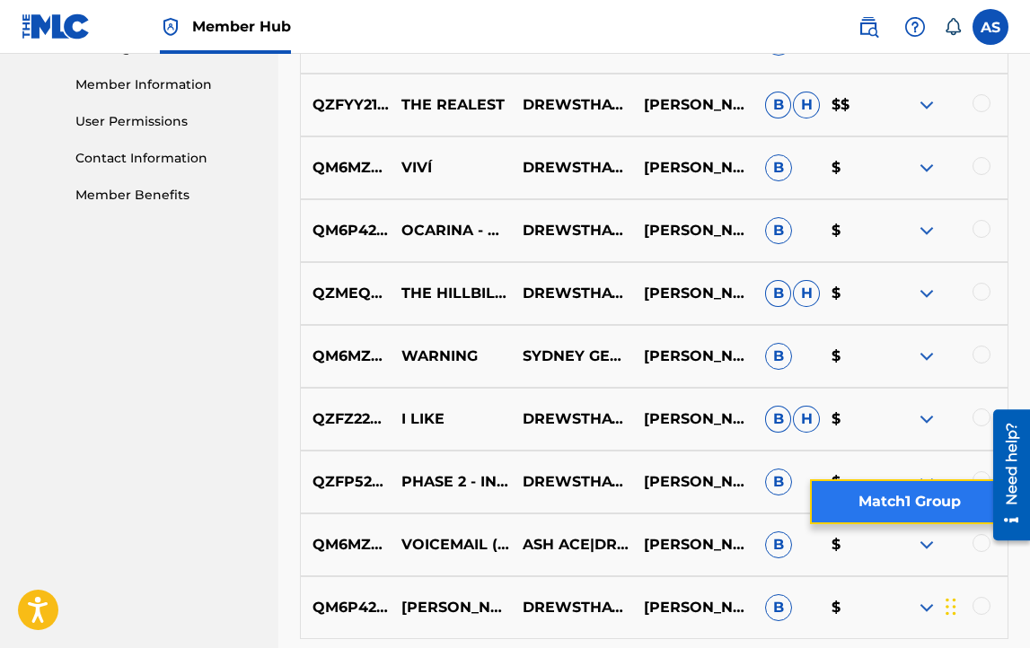
click at [861, 516] on button "Match 1 Group" at bounding box center [909, 502] width 199 height 45
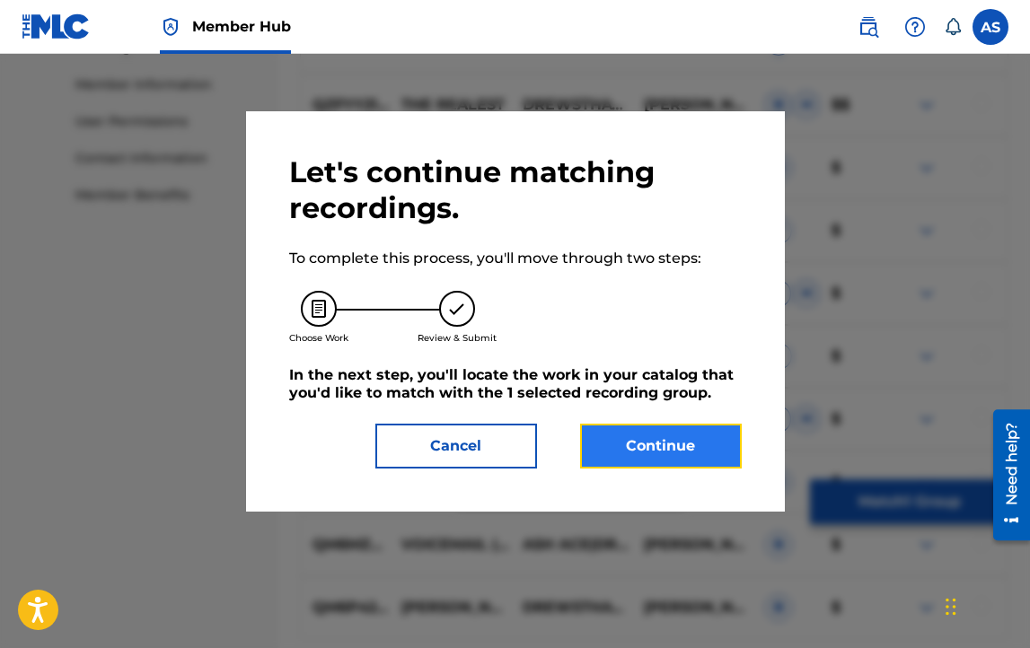
click at [694, 457] on button "Continue" at bounding box center [661, 446] width 162 height 45
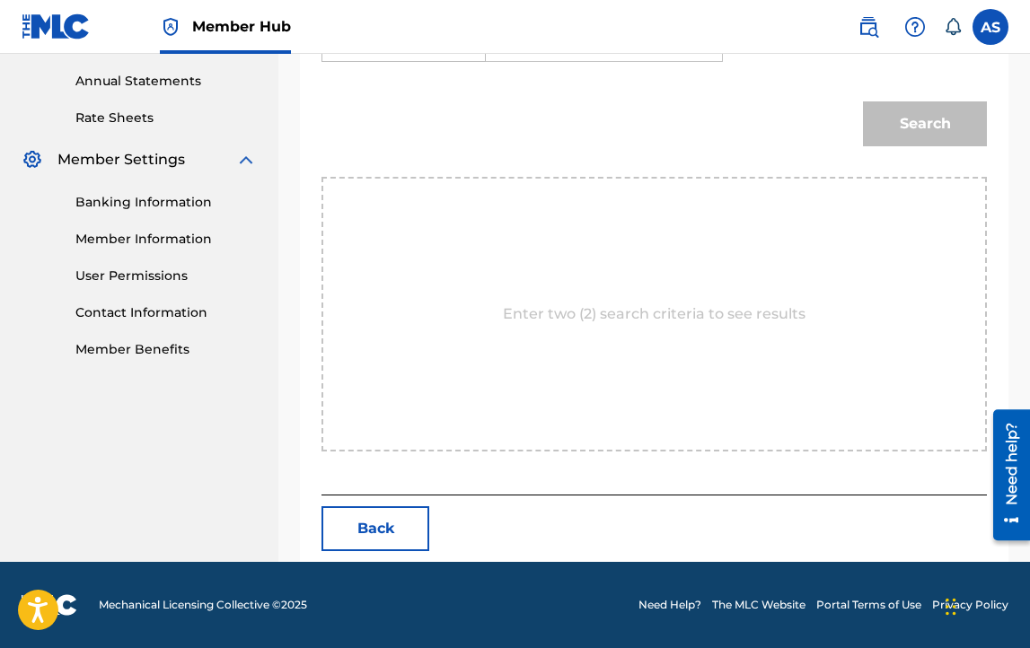
scroll to position [647, 0]
click at [632, 385] on div "Enter two (2) search criteria to see results" at bounding box center [655, 314] width 666 height 275
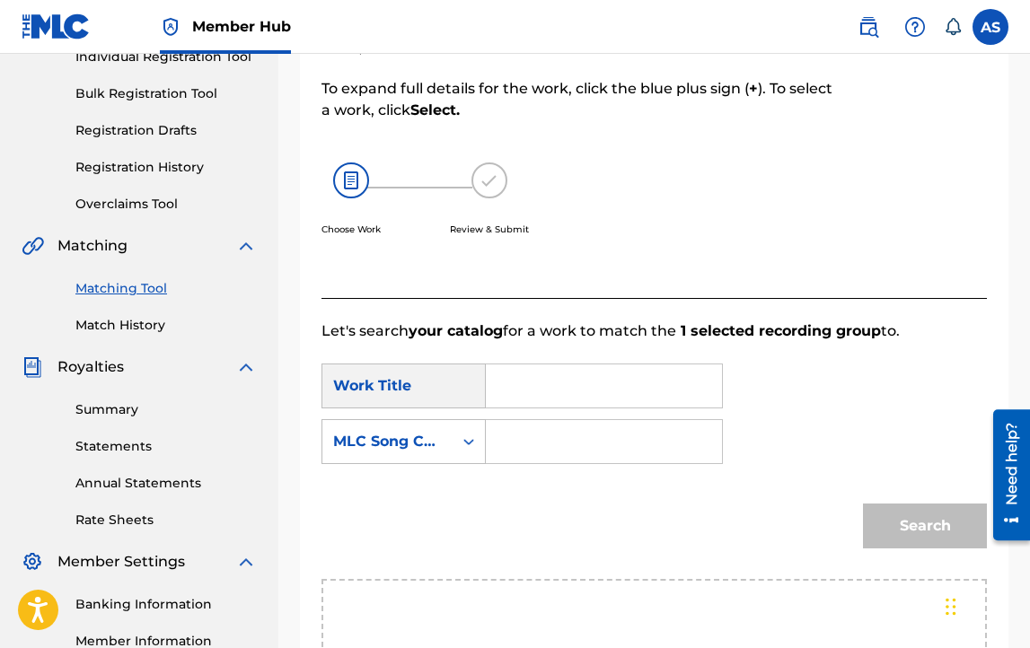
scroll to position [232, 0]
